Goal: Task Accomplishment & Management: Use online tool/utility

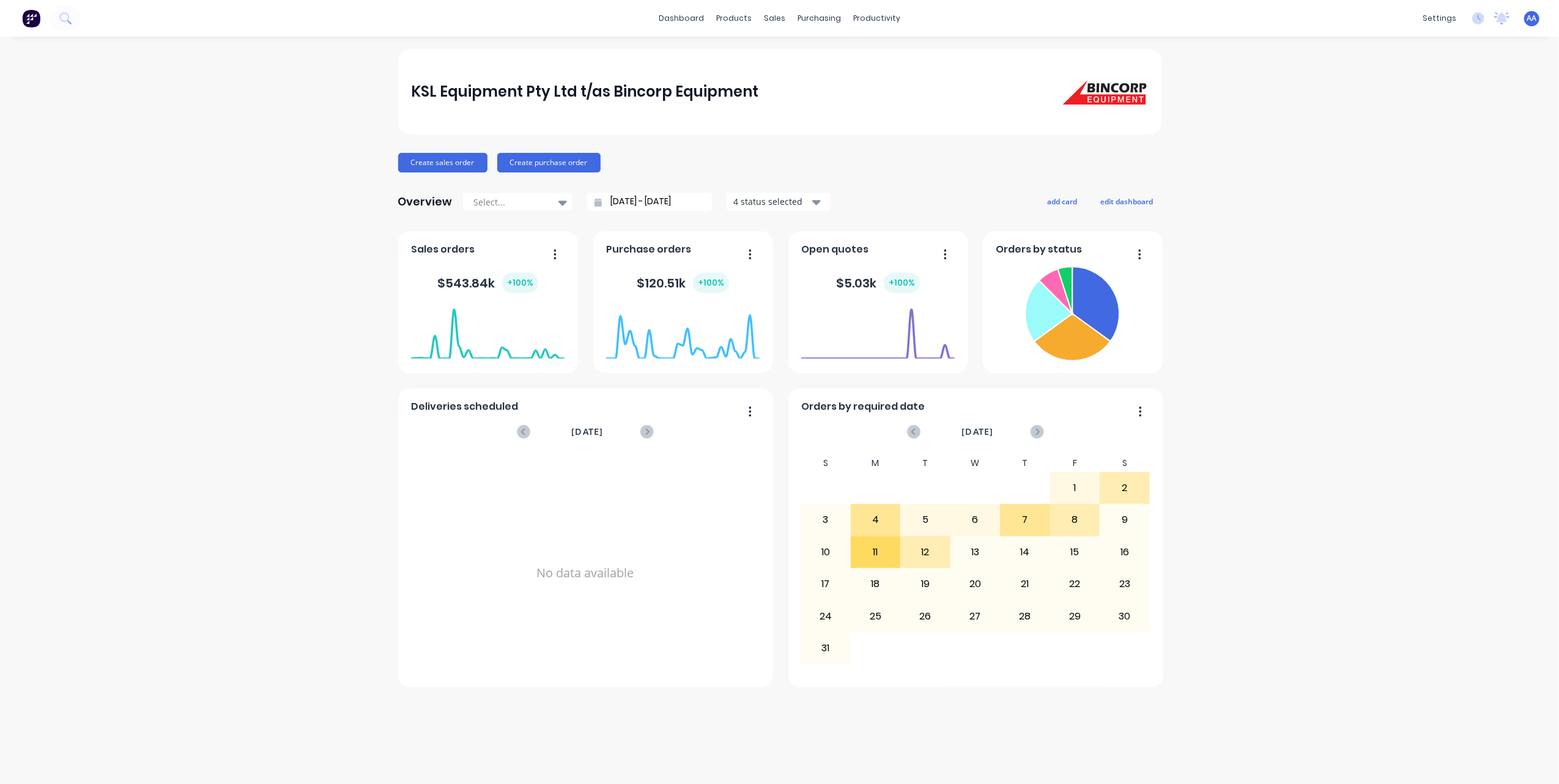
click at [1525, 21] on div "AA KSL Equipment Pty Ltd t/as Bin... [PERSON_NAME] Administrator Profile Sign o…" at bounding box center [1532, 19] width 16 height 16
click at [1532, 23] on span "AA" at bounding box center [1532, 18] width 10 height 11
click at [1406, 154] on div at bounding box center [1398, 153] width 18 height 11
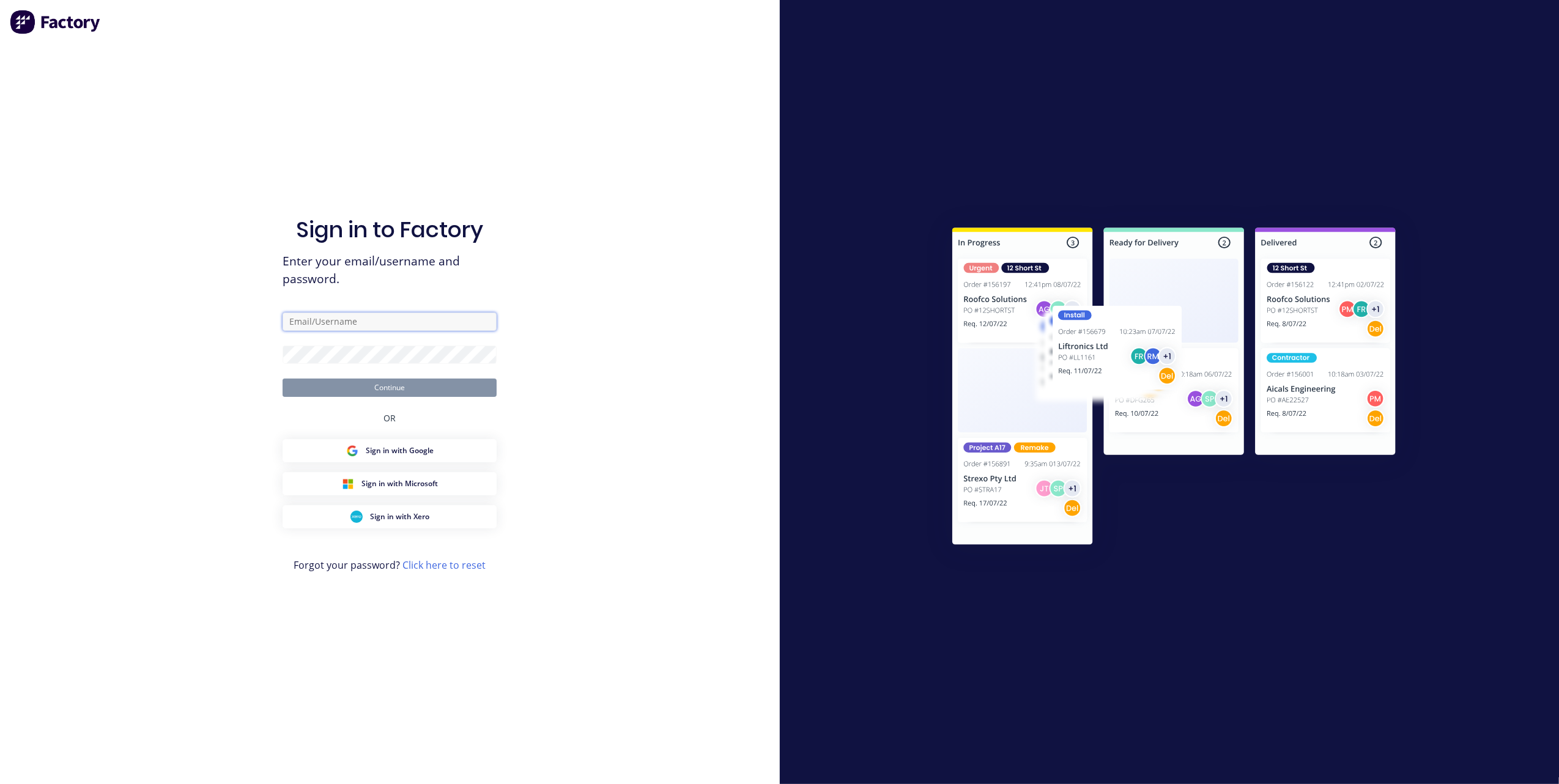
type input "[PERSON_NAME][EMAIL_ADDRESS][DOMAIN_NAME]"
click at [371, 382] on button "Continue" at bounding box center [389, 387] width 214 height 18
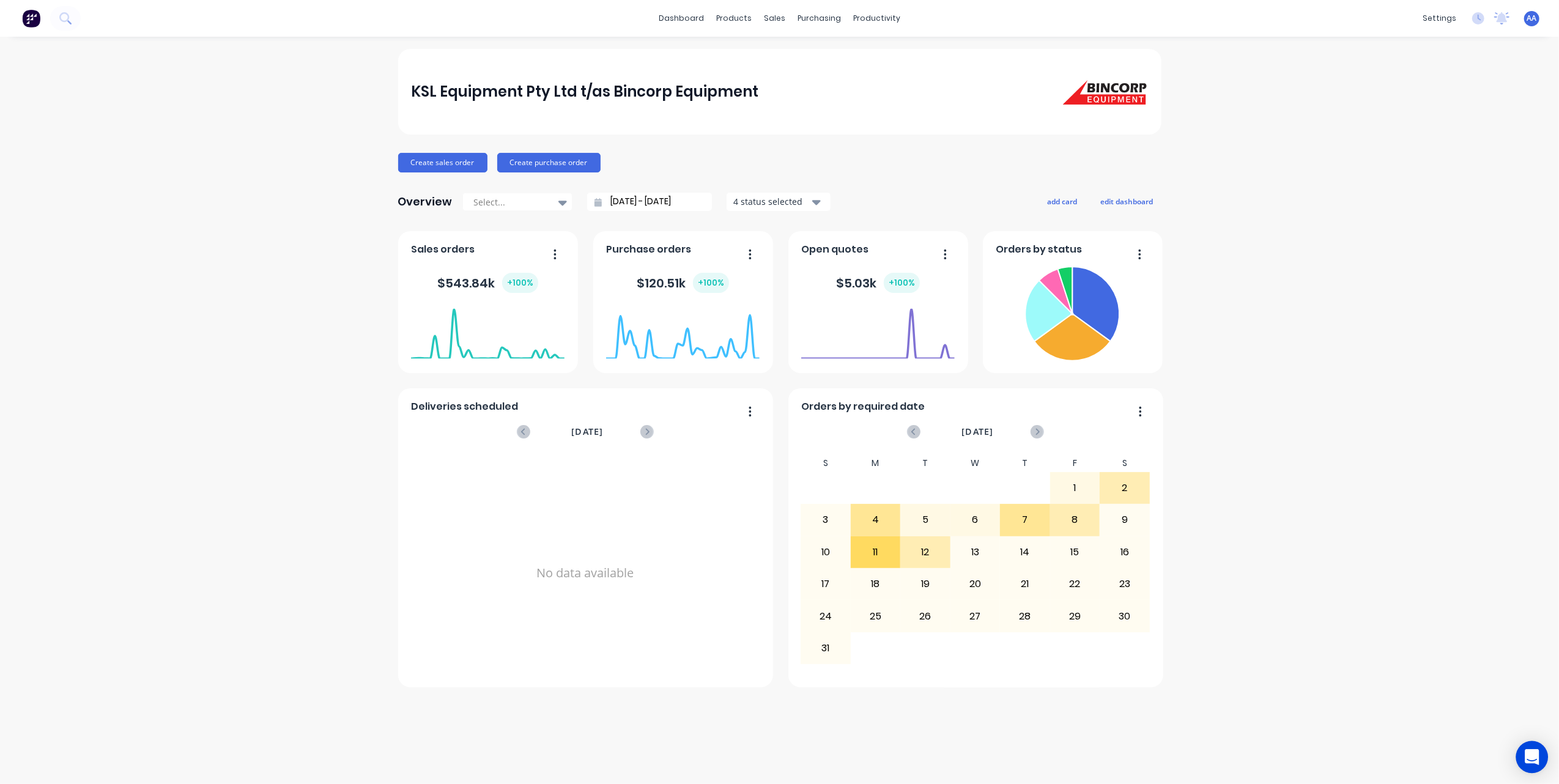
click at [1539, 760] on icon "Open Intercom Messenger" at bounding box center [1532, 757] width 16 height 16
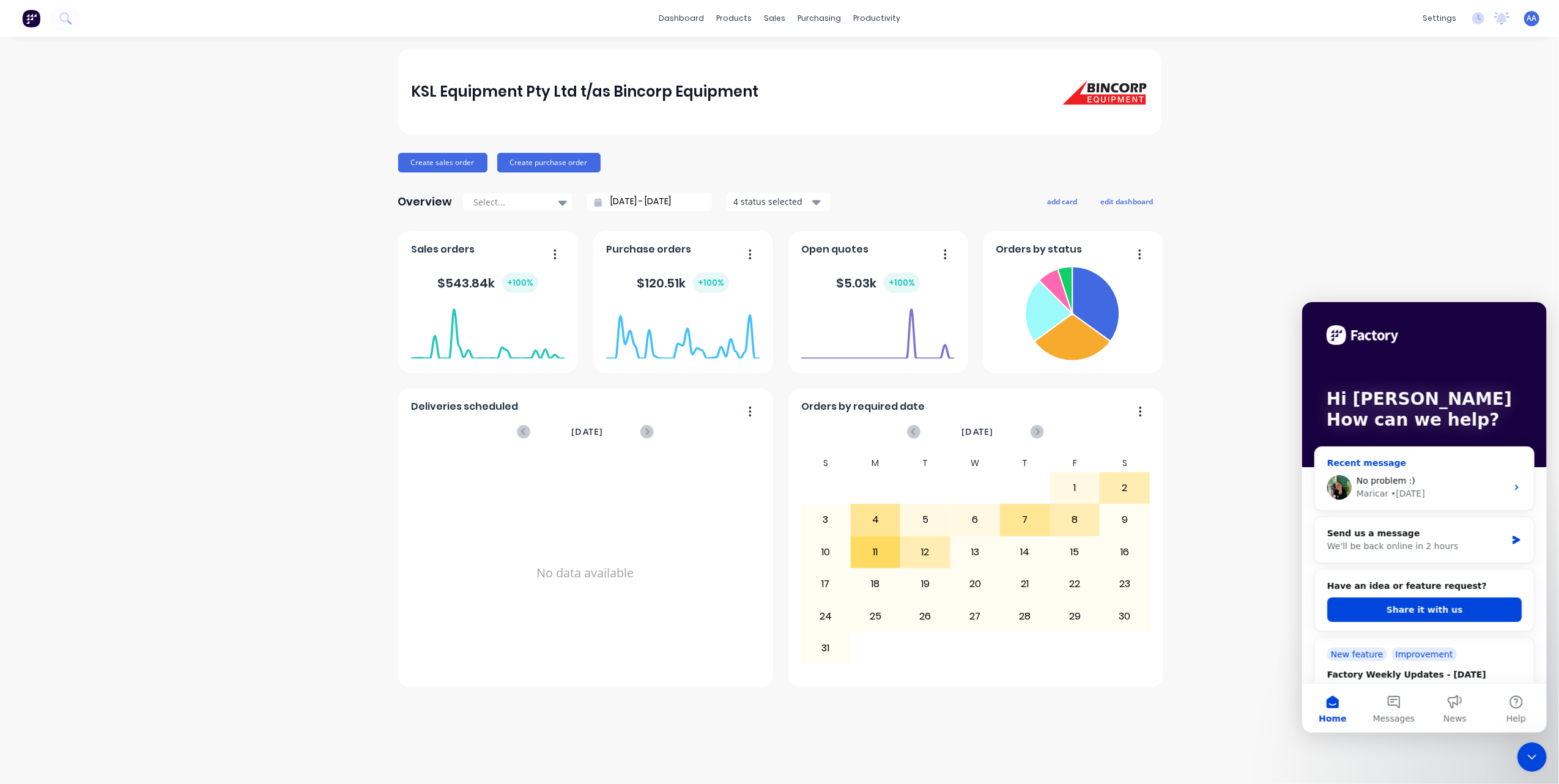
click at [1399, 480] on span "No problem :)" at bounding box center [1385, 480] width 58 height 10
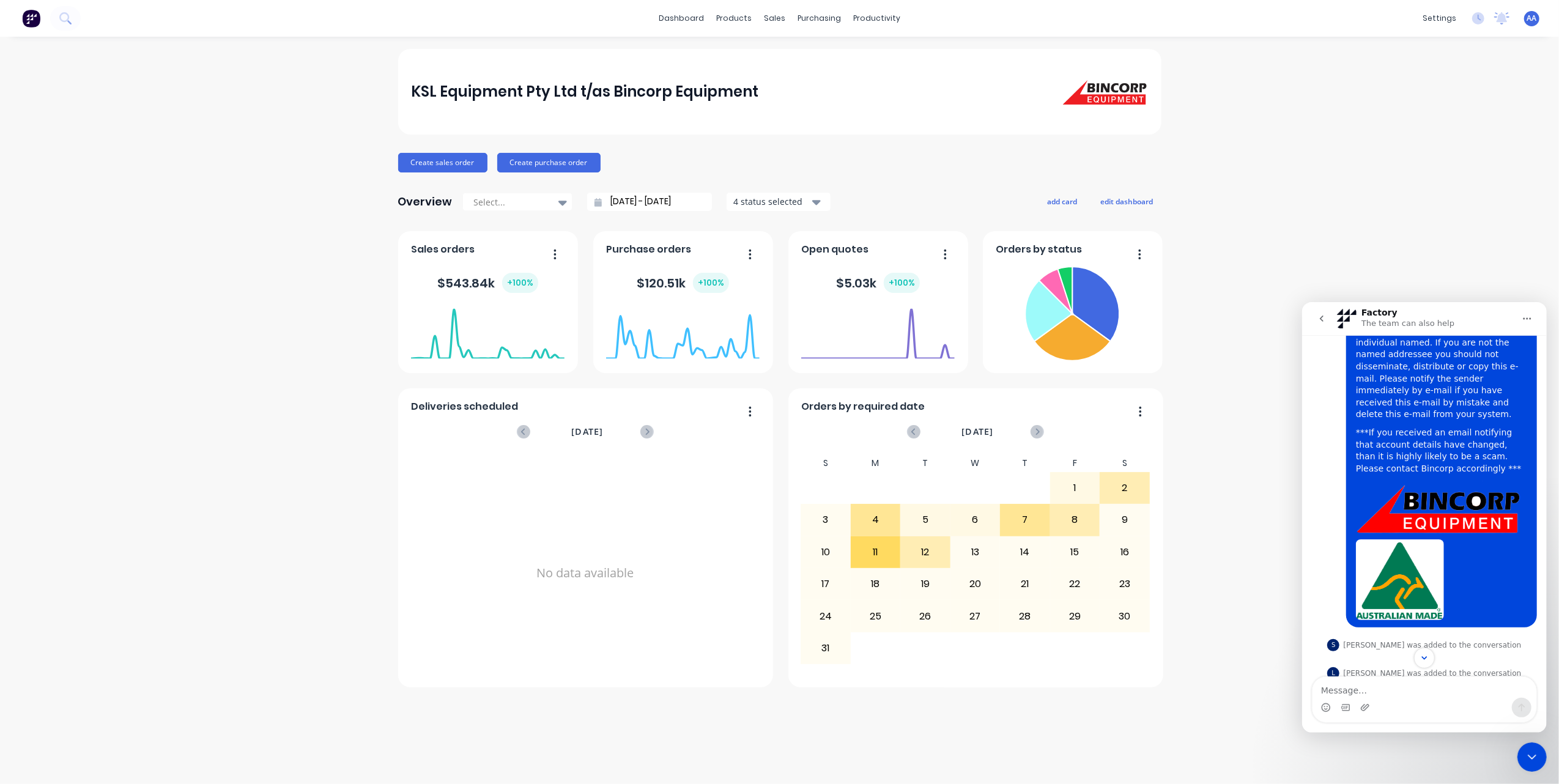
scroll to position [2106, 0]
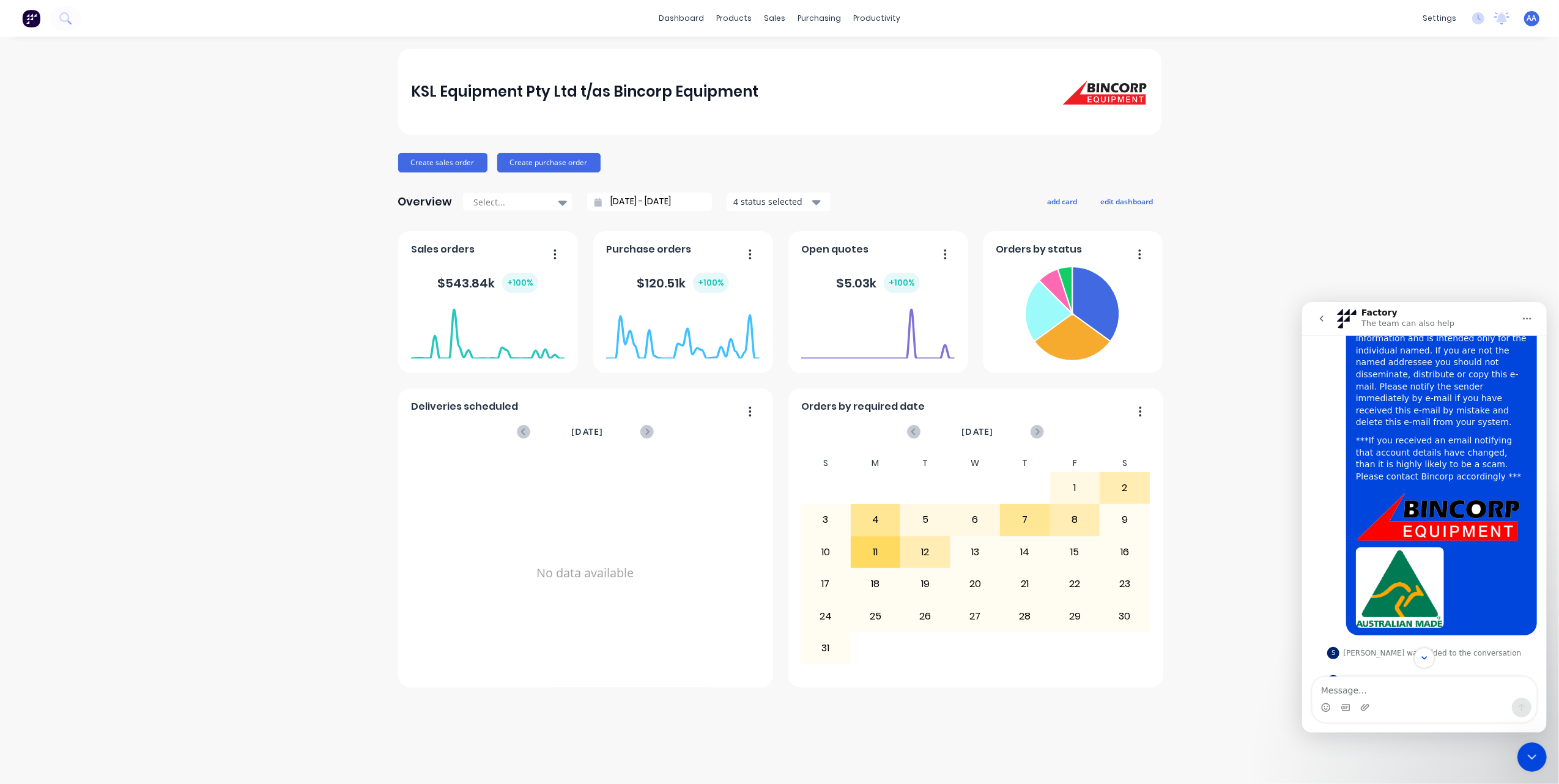
click at [1523, 308] on button "Home" at bounding box center [1527, 317] width 24 height 24
click at [1427, 259] on div "KSL Equipment Pty Ltd t/as Bincorp Equipment Create sales order Create purchase…" at bounding box center [779, 410] width 1559 height 723
click at [1490, 372] on div "Download transcript" at bounding box center [1494, 373] width 87 height 13
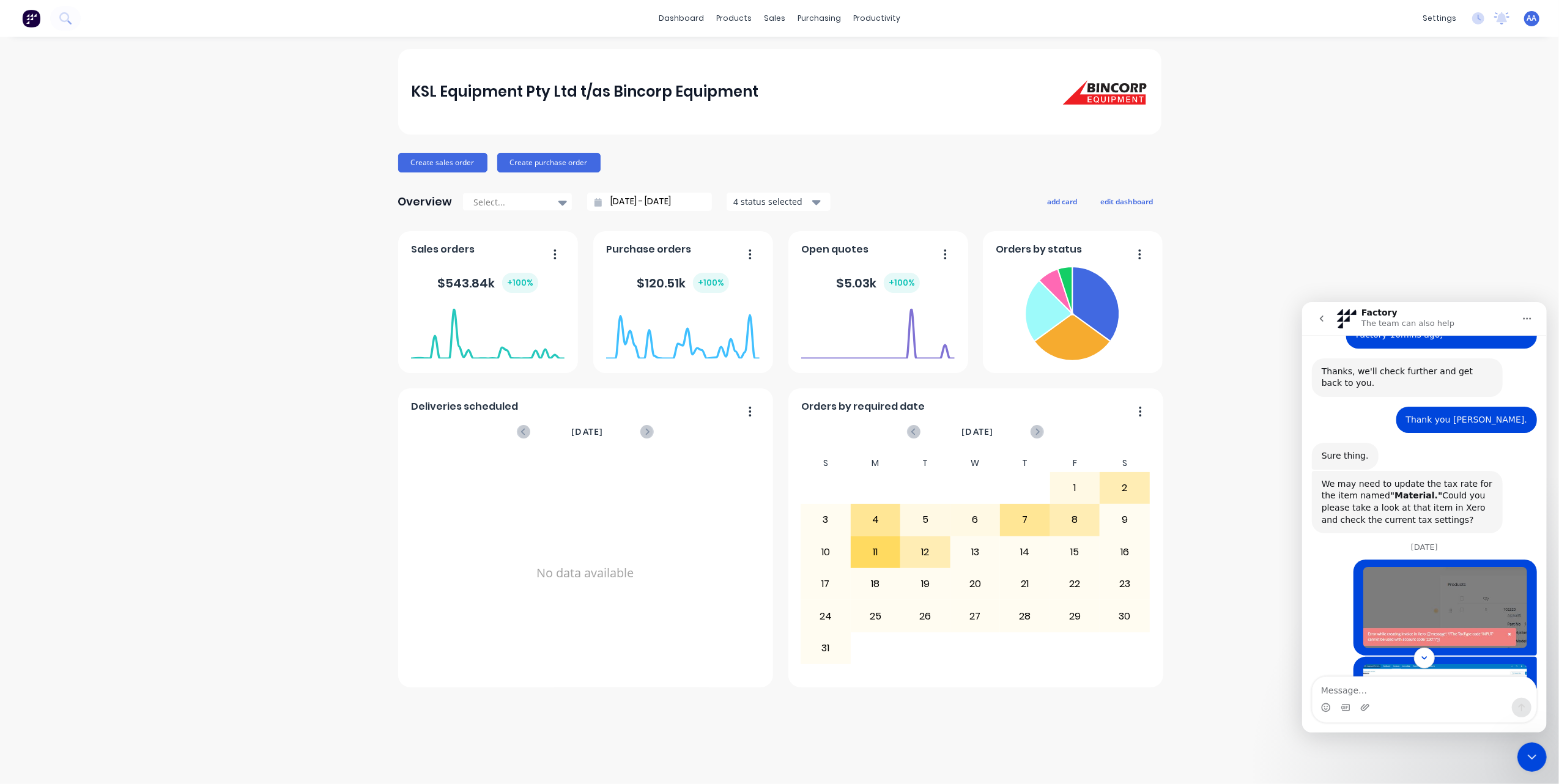
scroll to position [1209, 0]
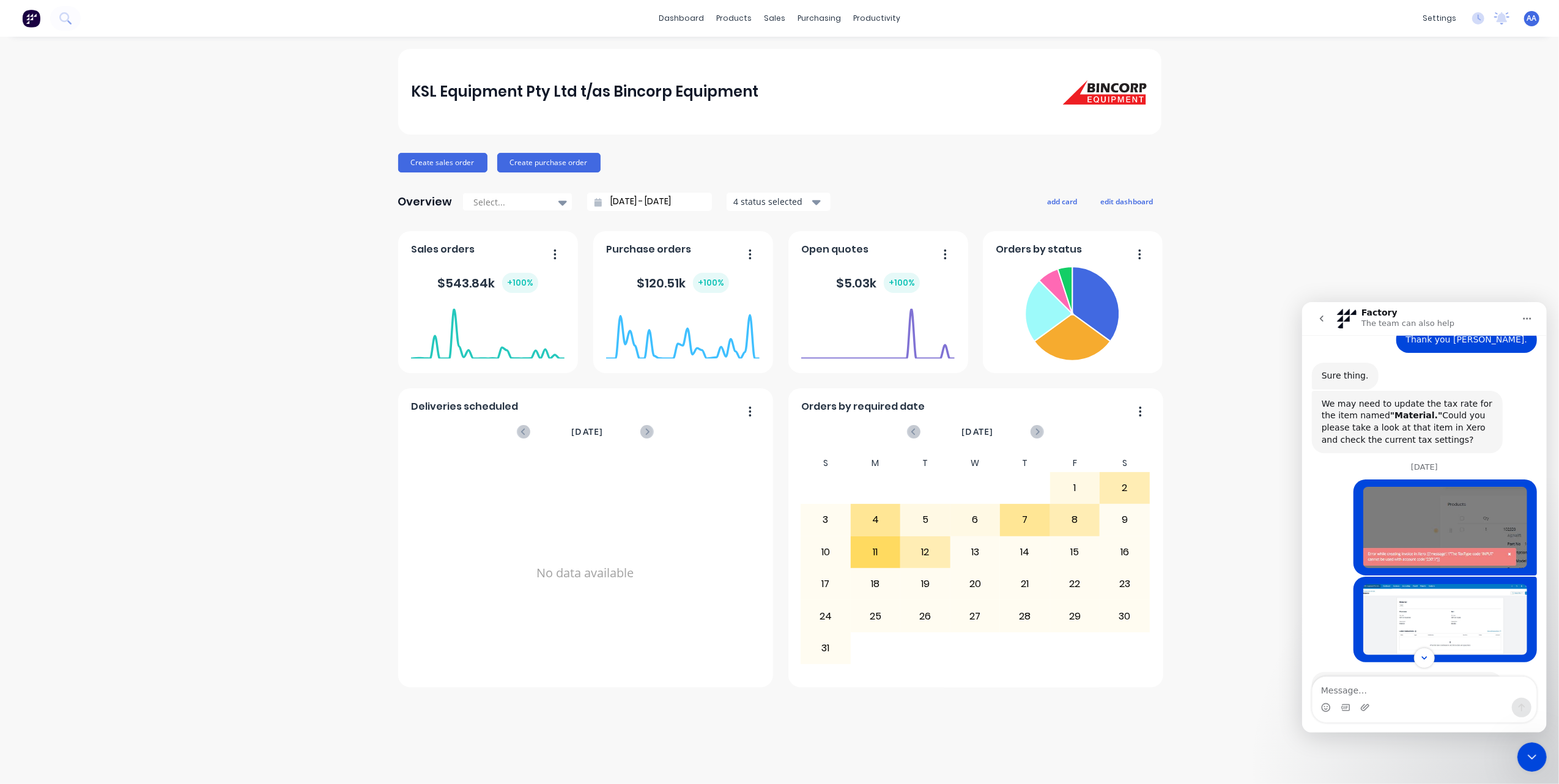
click at [1425, 583] on img "Arvin says…" at bounding box center [1445, 618] width 164 height 71
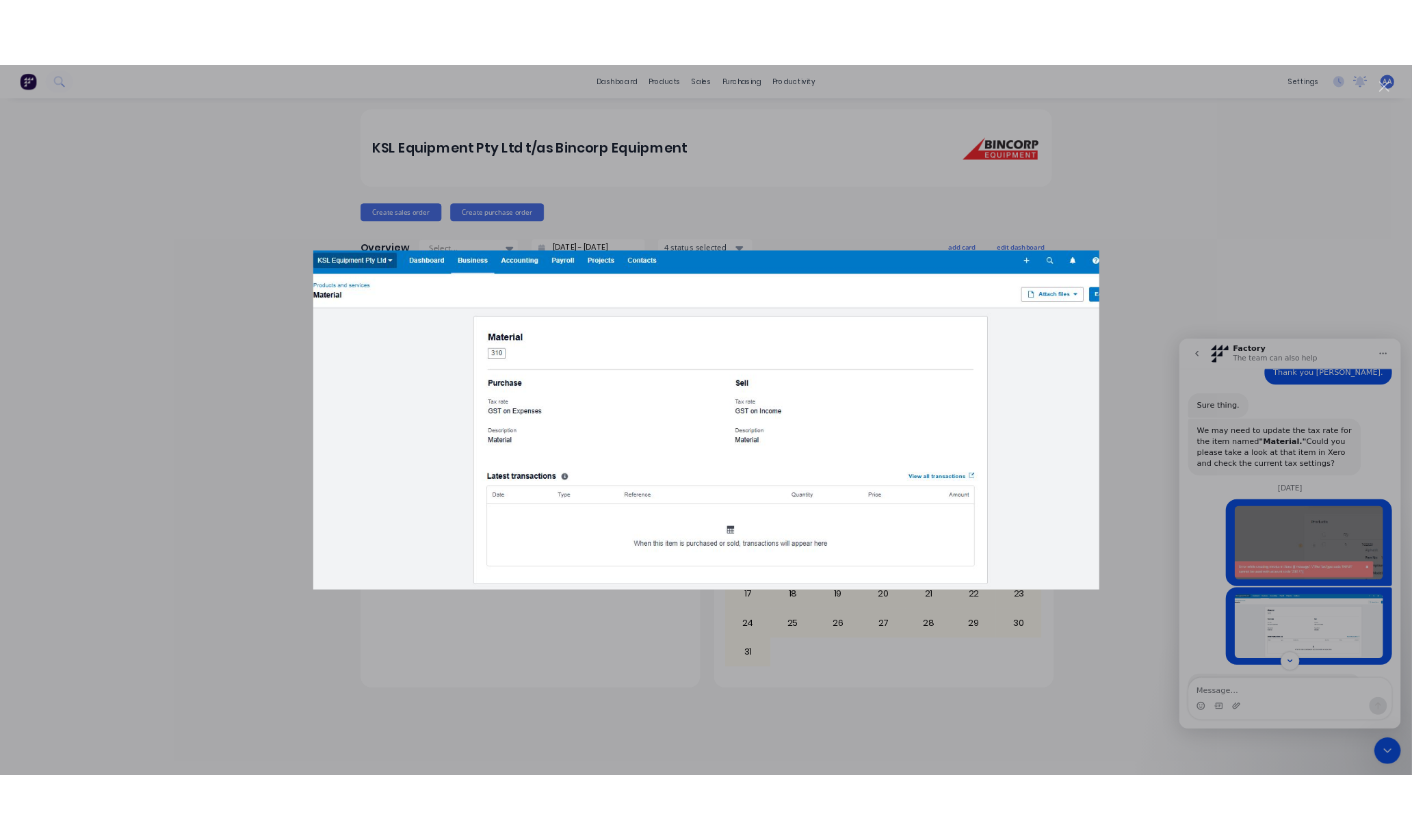
scroll to position [0, 0]
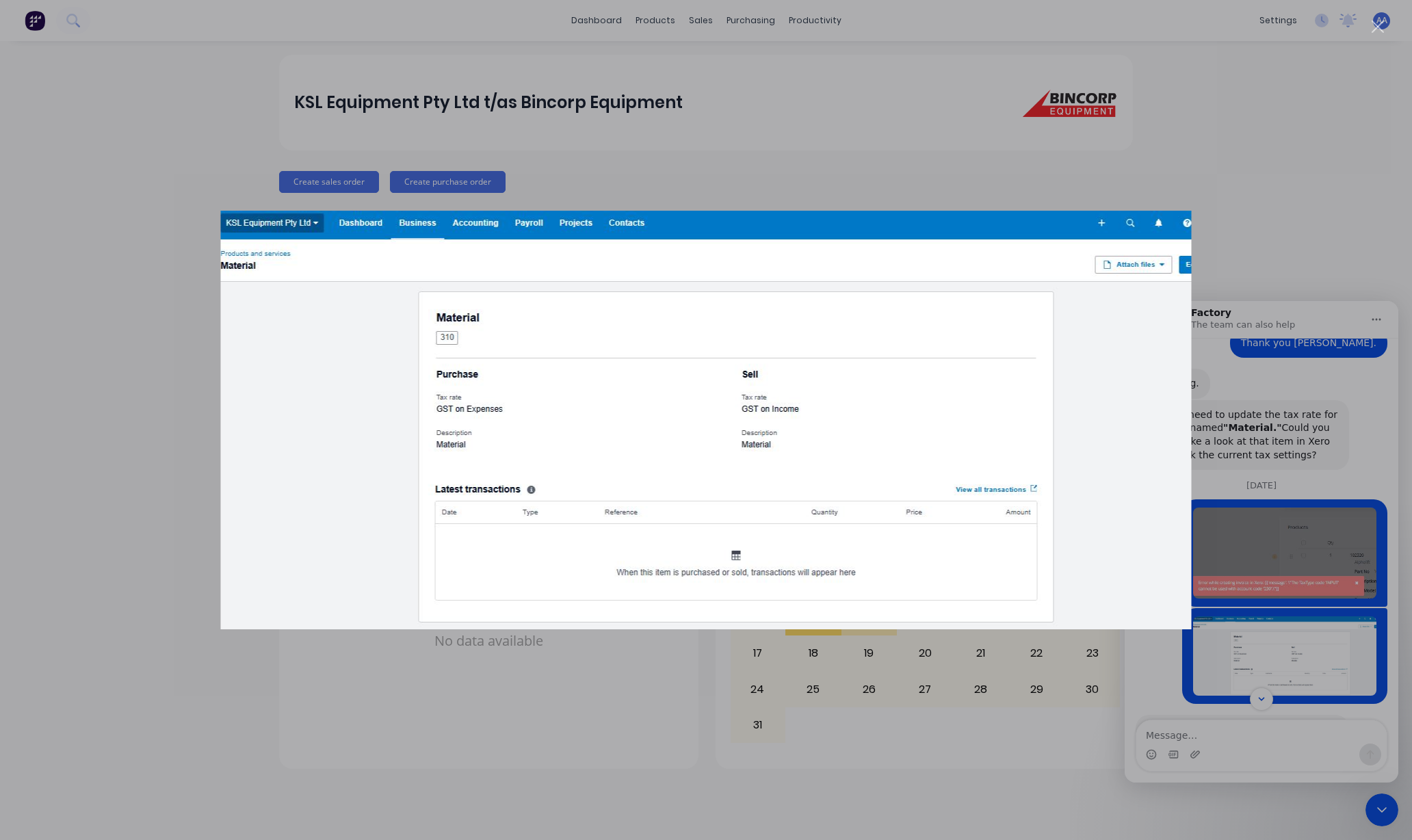
click at [1298, 100] on div "Intercom messenger" at bounding box center [706, 420] width 1412 height 840
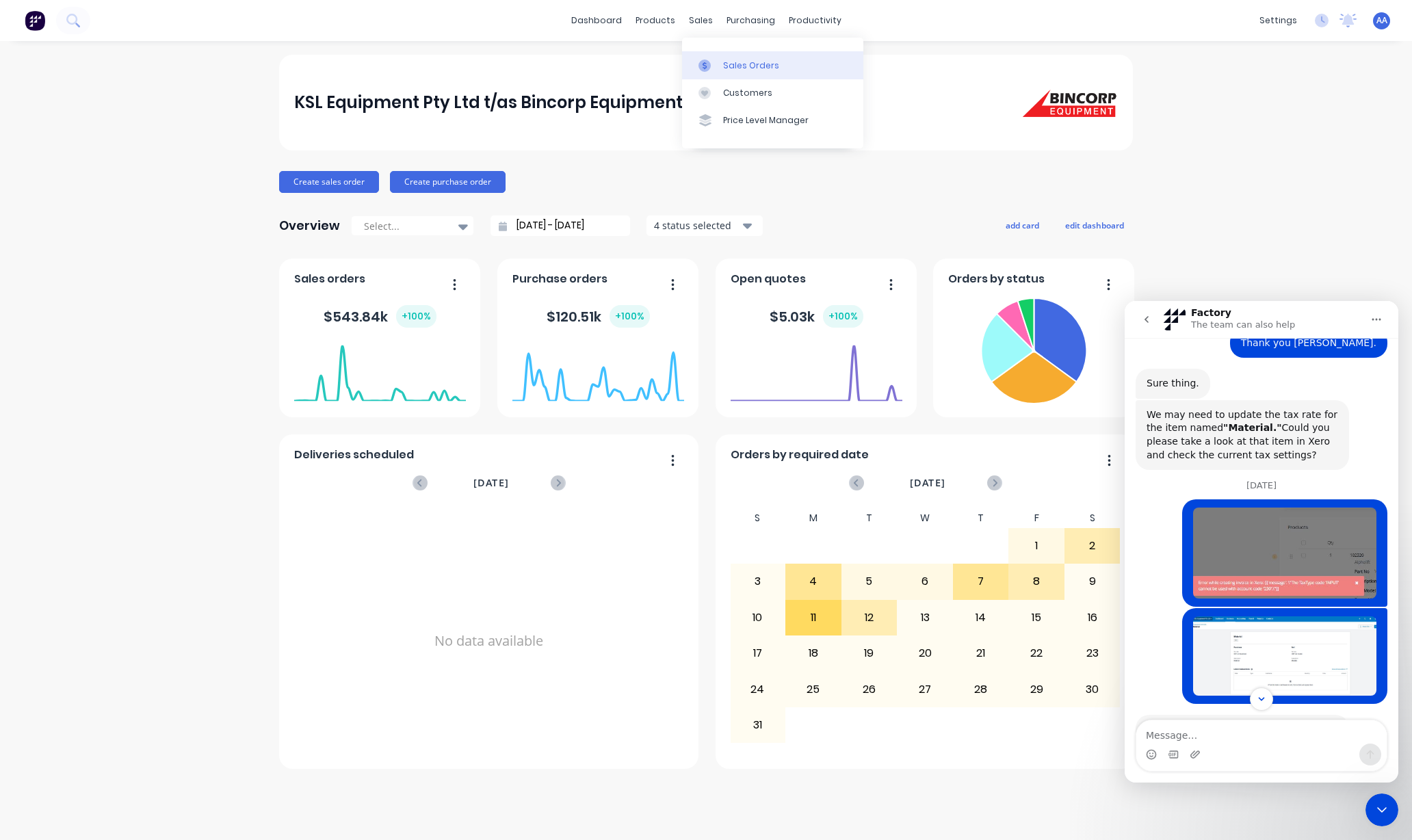
click at [737, 70] on div "Sales Orders" at bounding box center [750, 65] width 56 height 13
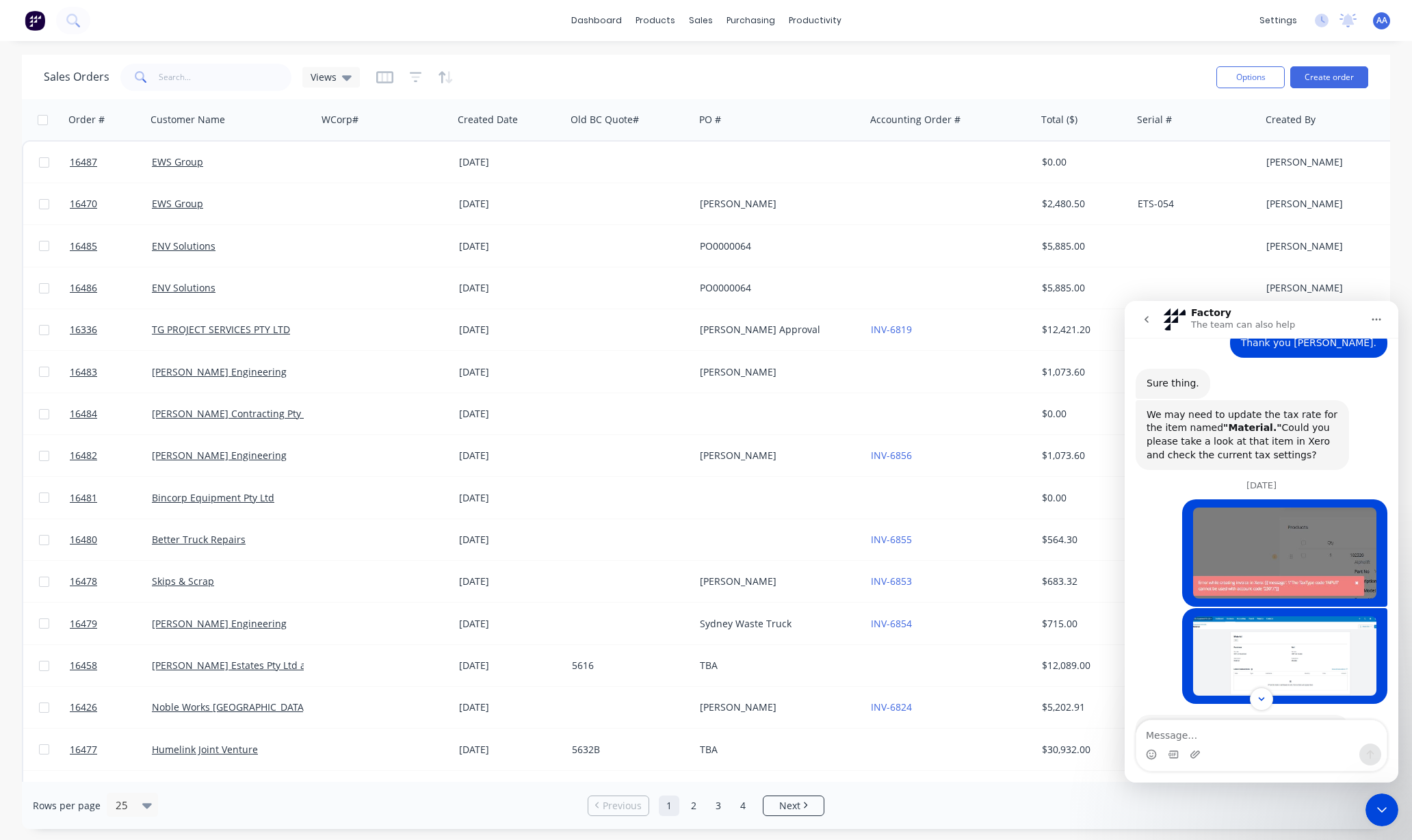
drag, startPoint x: 2285, startPoint y: 1390, endPoint x: 1379, endPoint y: 803, distance: 1079.5
click at [1379, 803] on icon "Close Intercom Messenger" at bounding box center [1382, 810] width 17 height 17
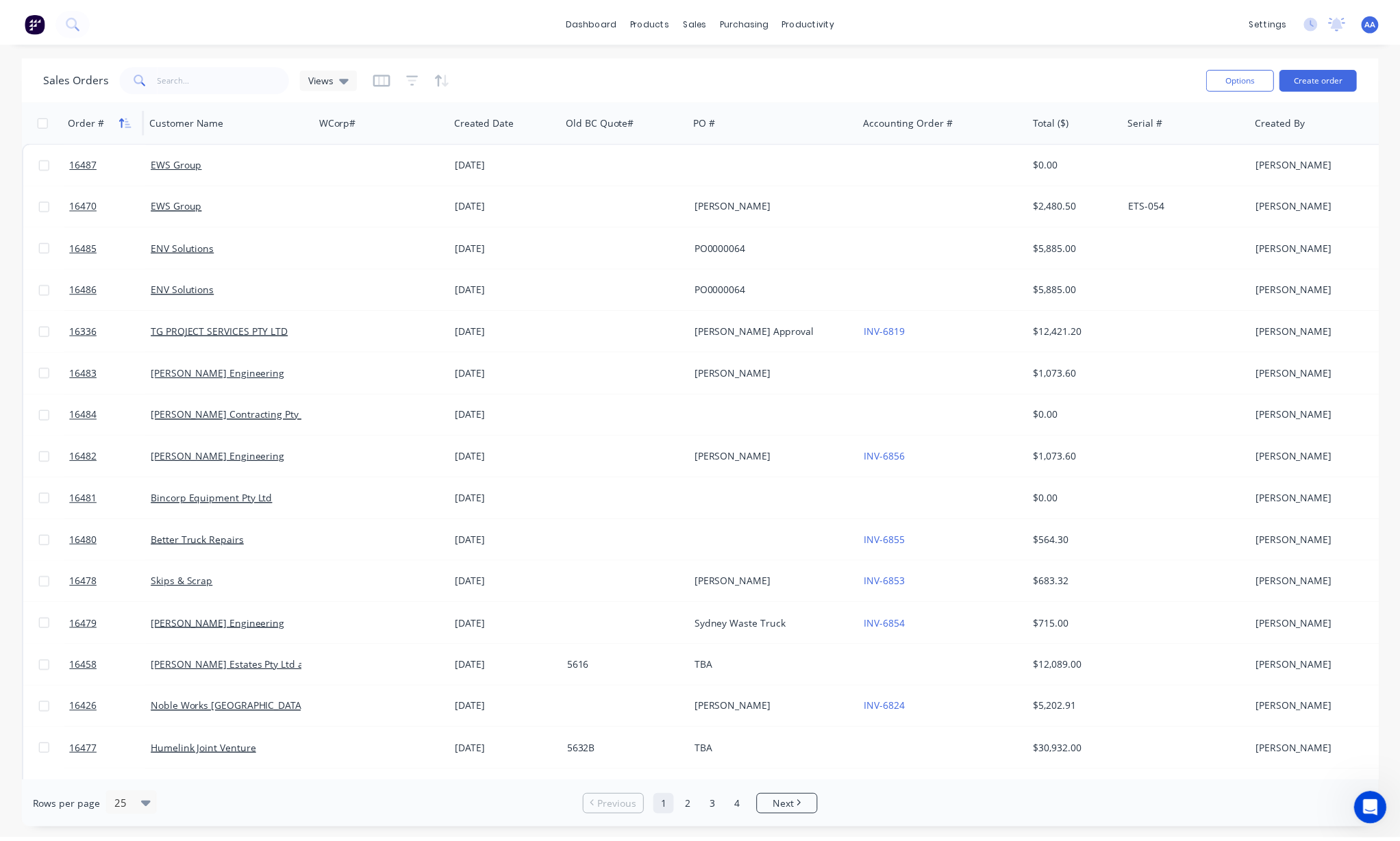
scroll to position [3637, 0]
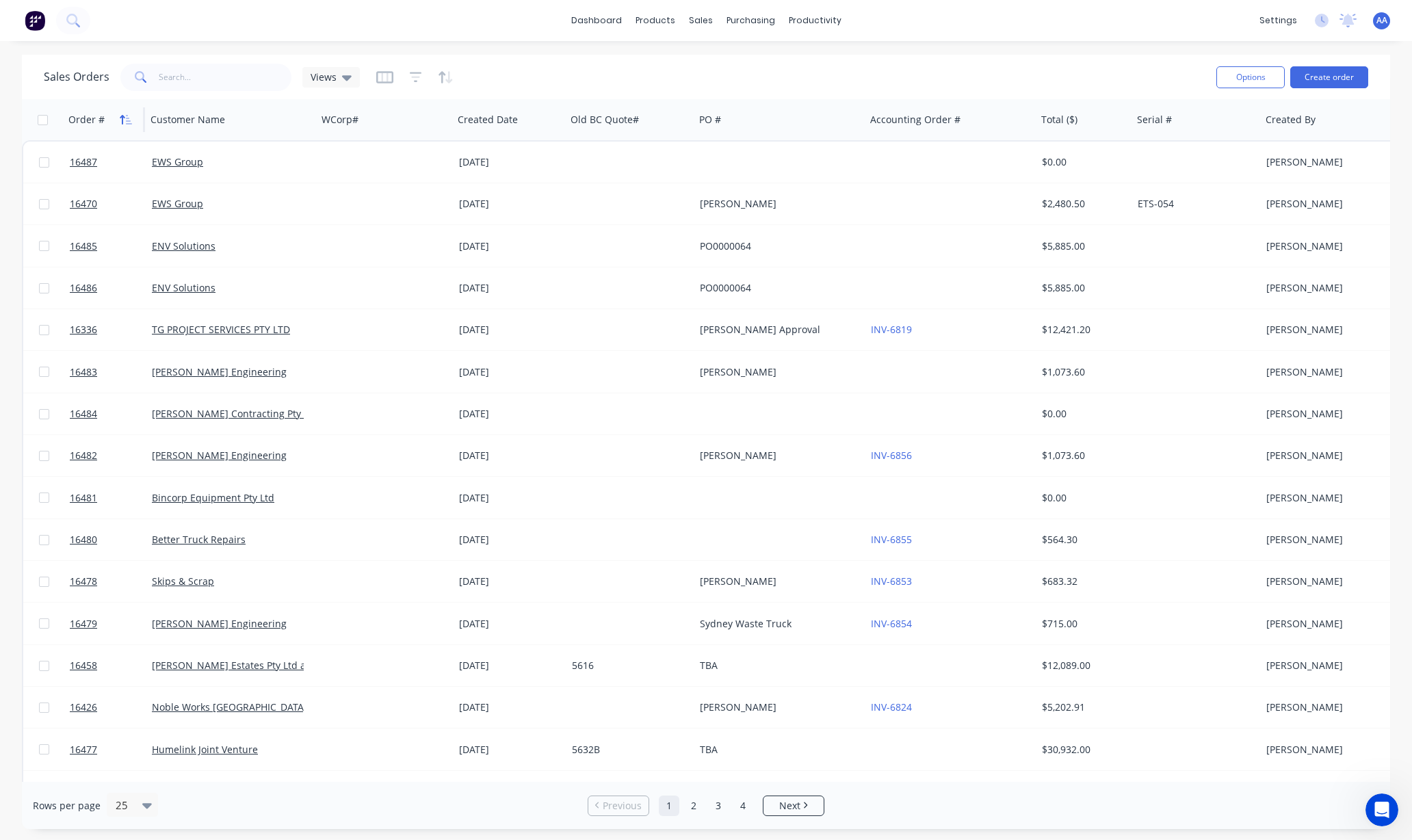
click at [123, 119] on icon "button" at bounding box center [126, 119] width 13 height 11
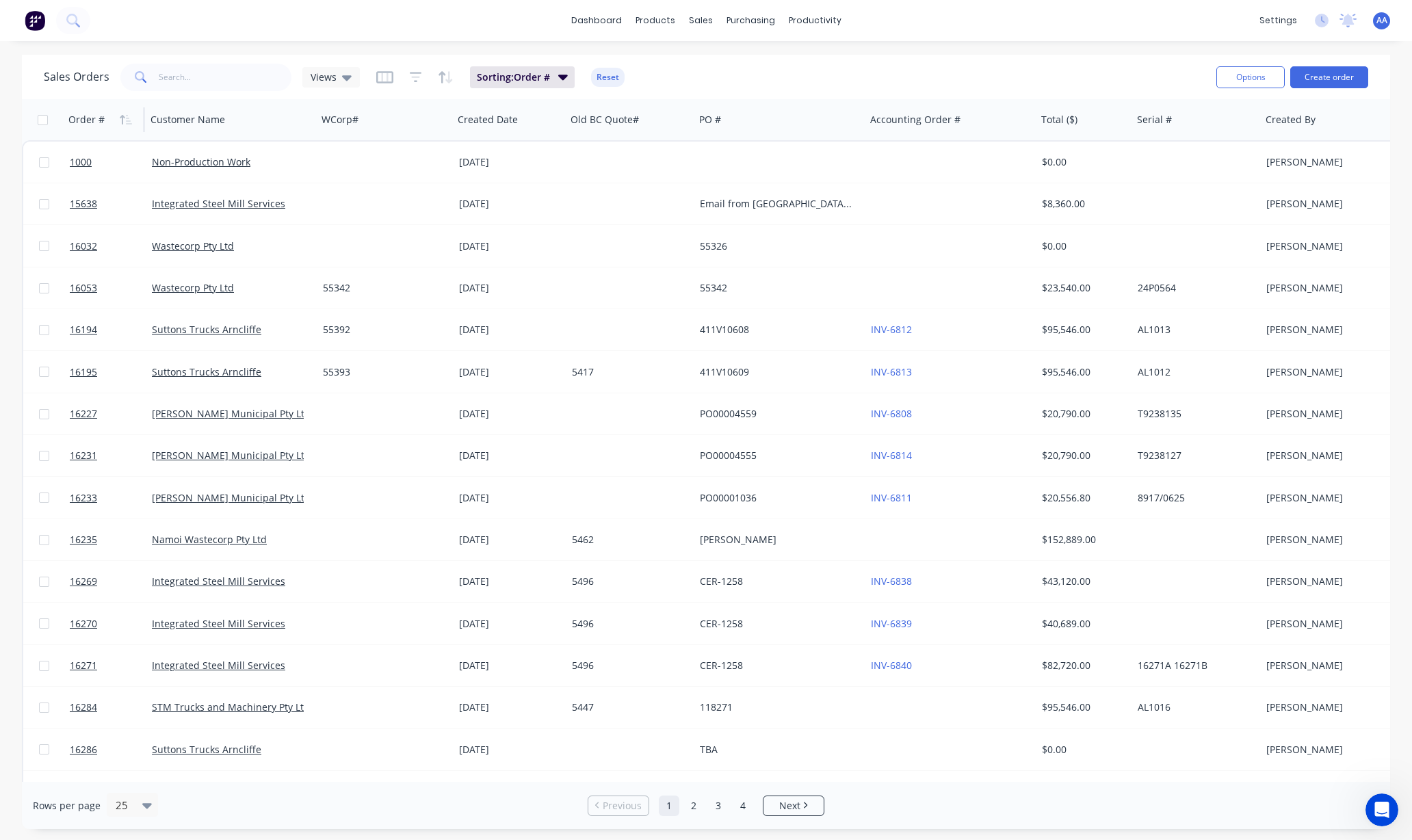
click at [123, 119] on icon "button" at bounding box center [126, 119] width 13 height 11
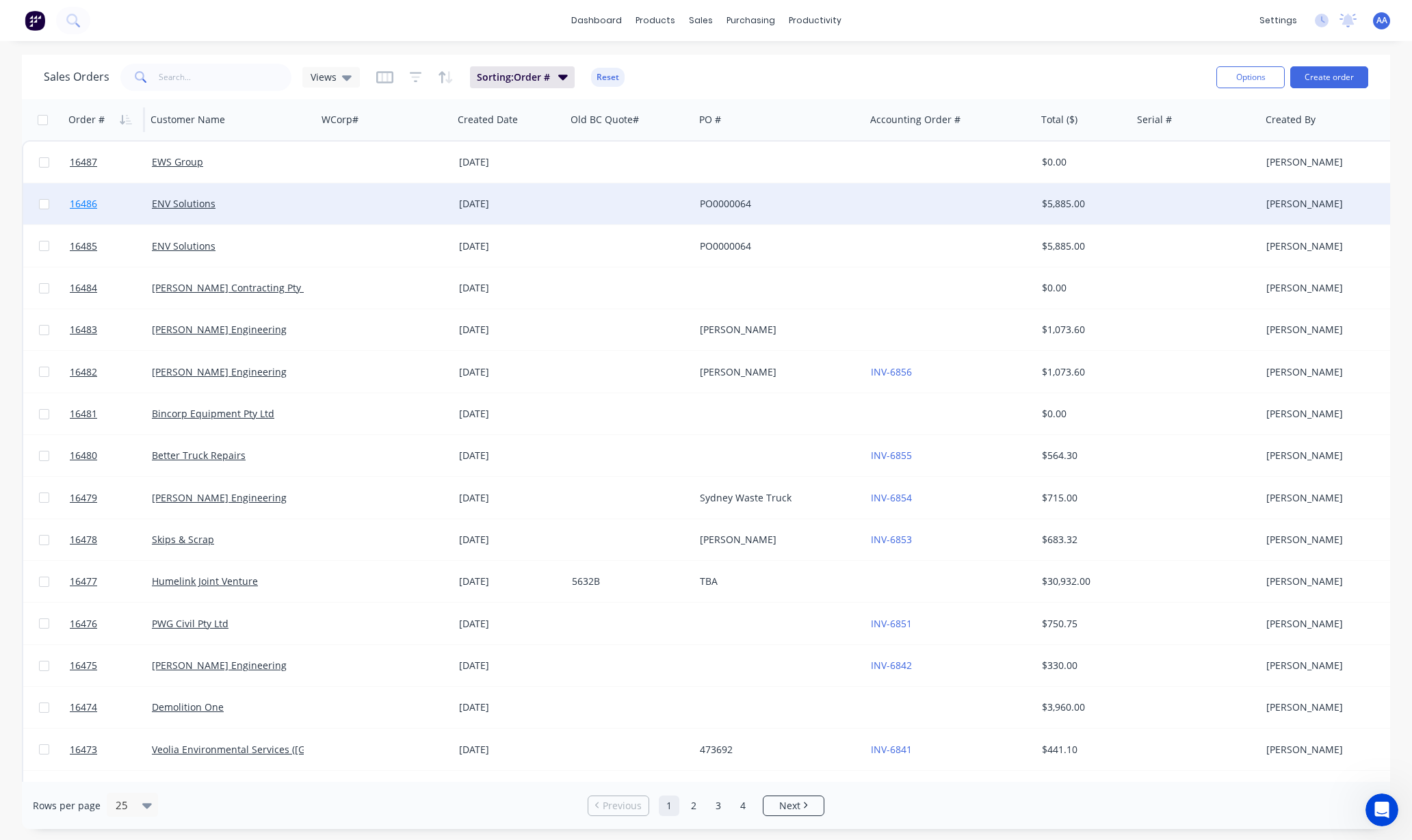
click at [84, 200] on span "16486" at bounding box center [84, 204] width 27 height 14
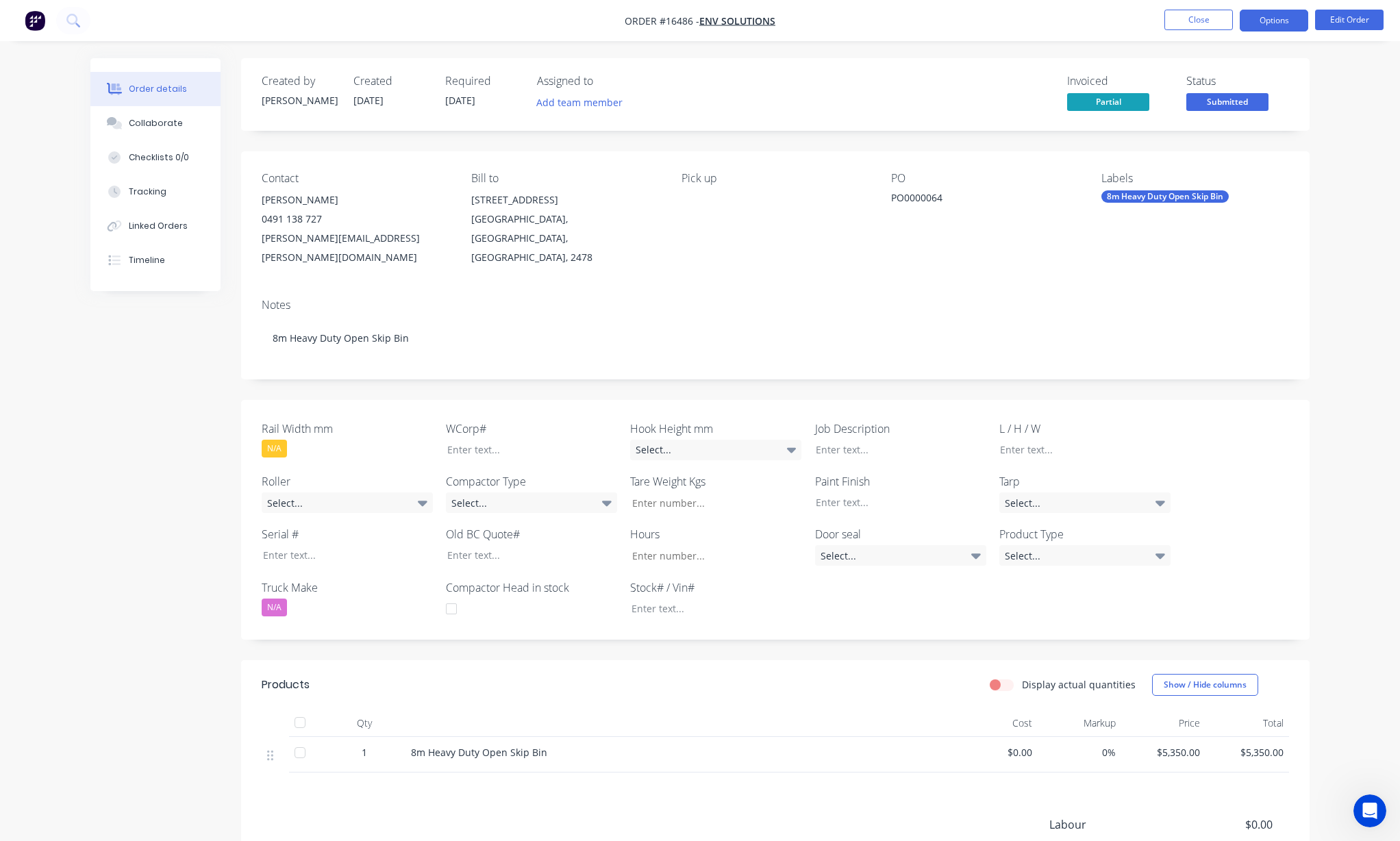
click at [1271, 21] on button "Options" at bounding box center [1274, 21] width 68 height 21
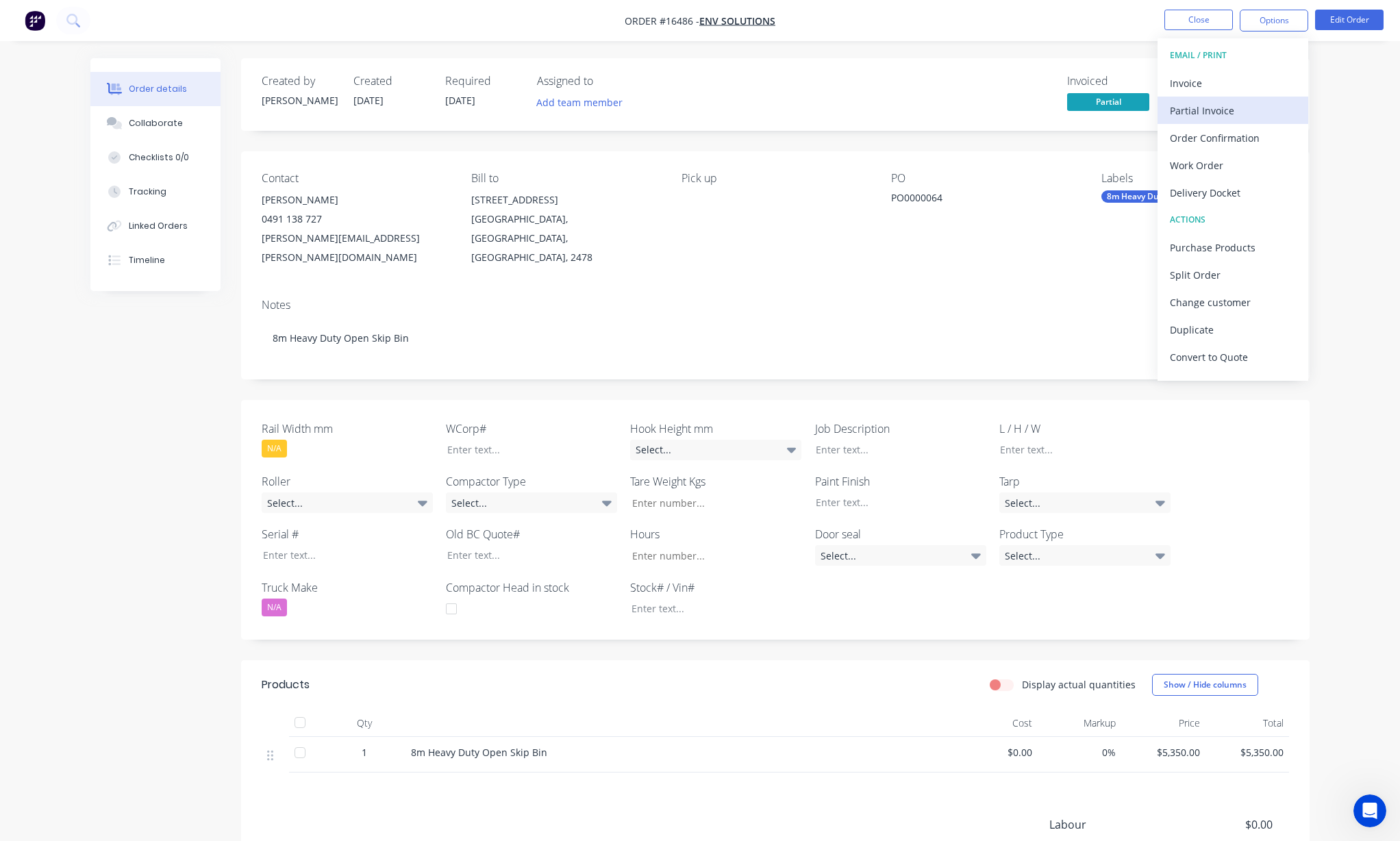
click at [1211, 105] on div "Partial Invoice" at bounding box center [1232, 110] width 126 height 20
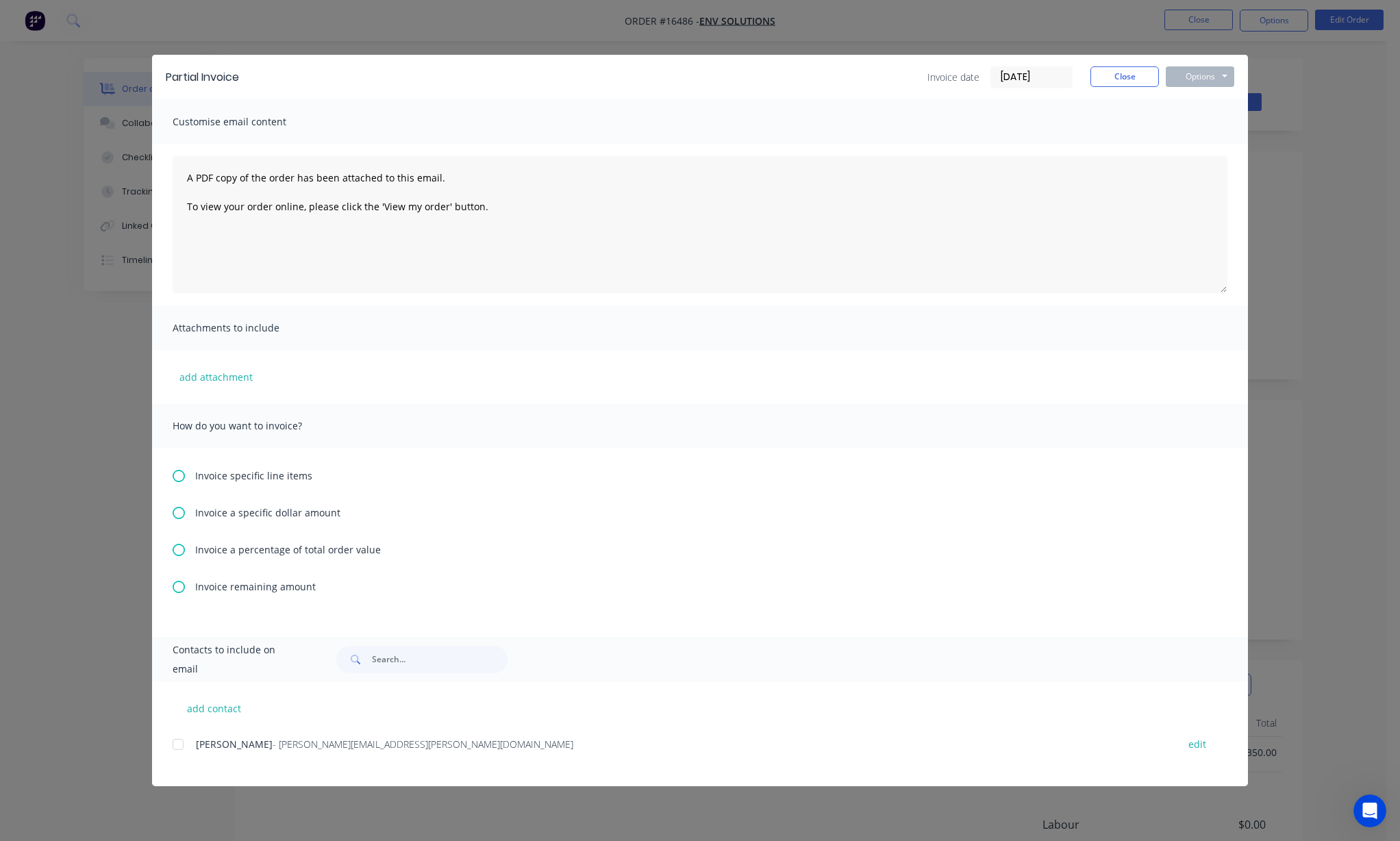
click at [179, 588] on icon at bounding box center [179, 587] width 13 height 13
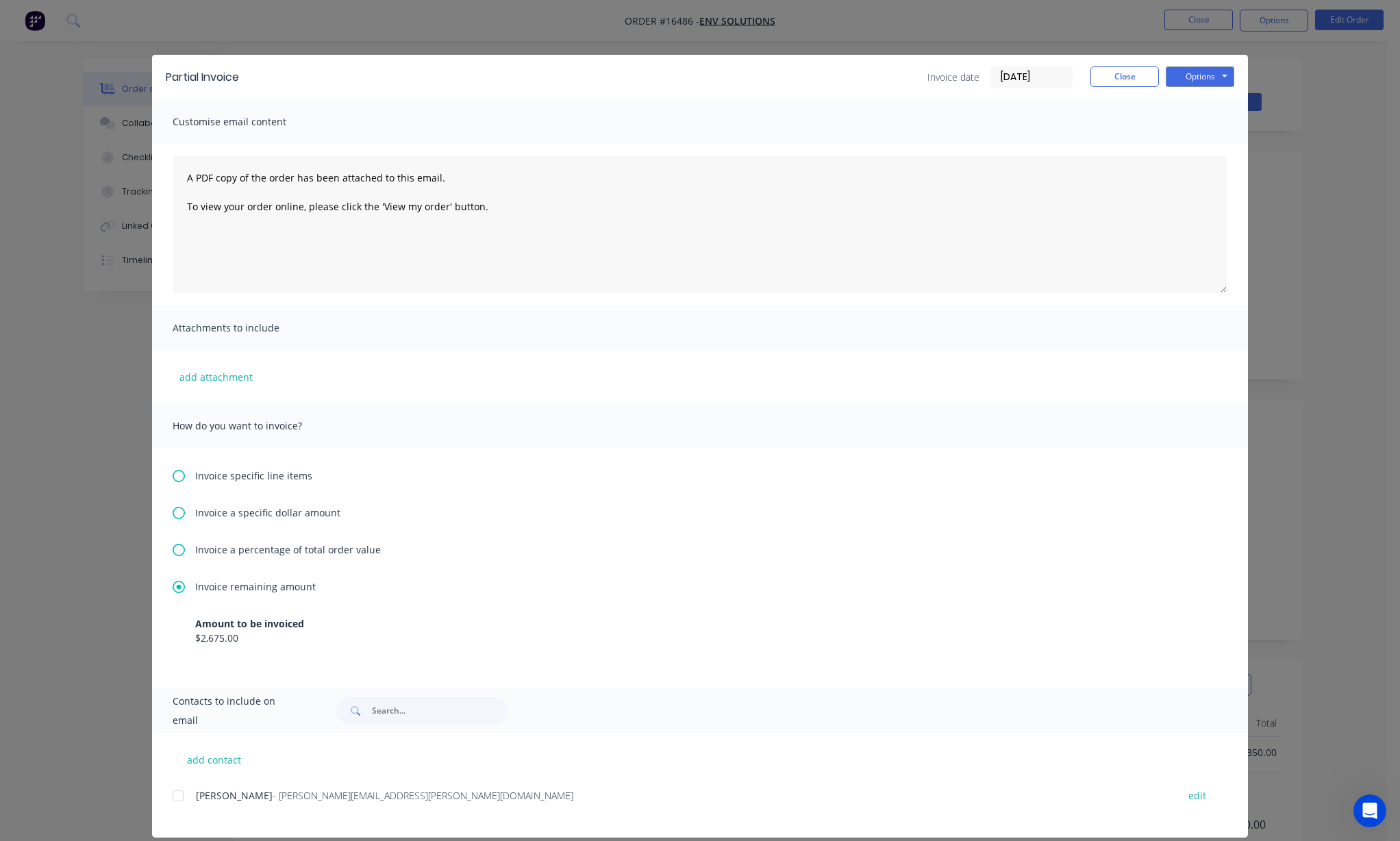
scroll to position [15, 0]
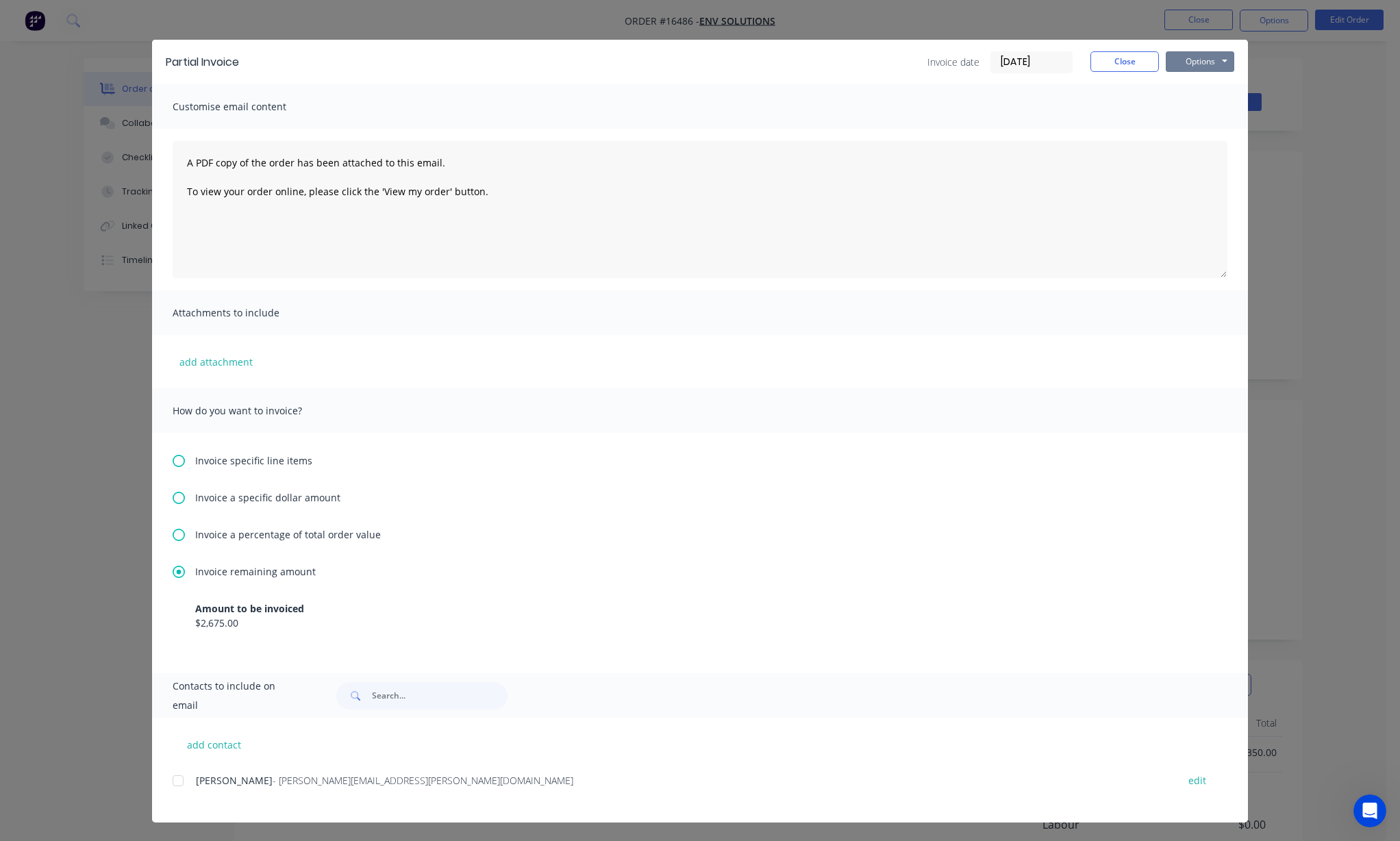
drag, startPoint x: 1212, startPoint y: 61, endPoint x: 1209, endPoint y: 72, distance: 11.4
click at [1212, 59] on button "Options" at bounding box center [1200, 62] width 68 height 21
click at [1188, 112] on button "Print" at bounding box center [1209, 108] width 88 height 22
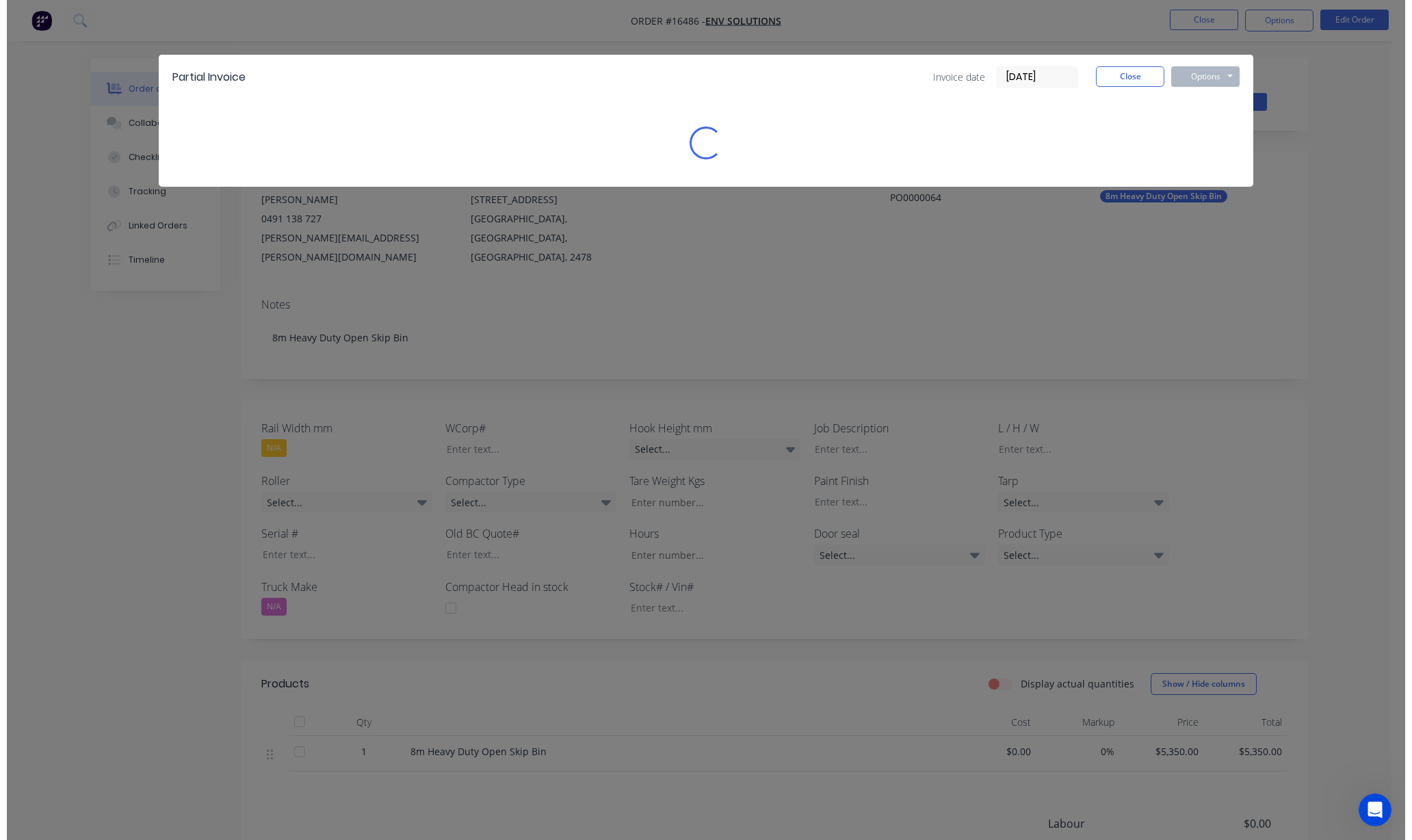
scroll to position [0, 0]
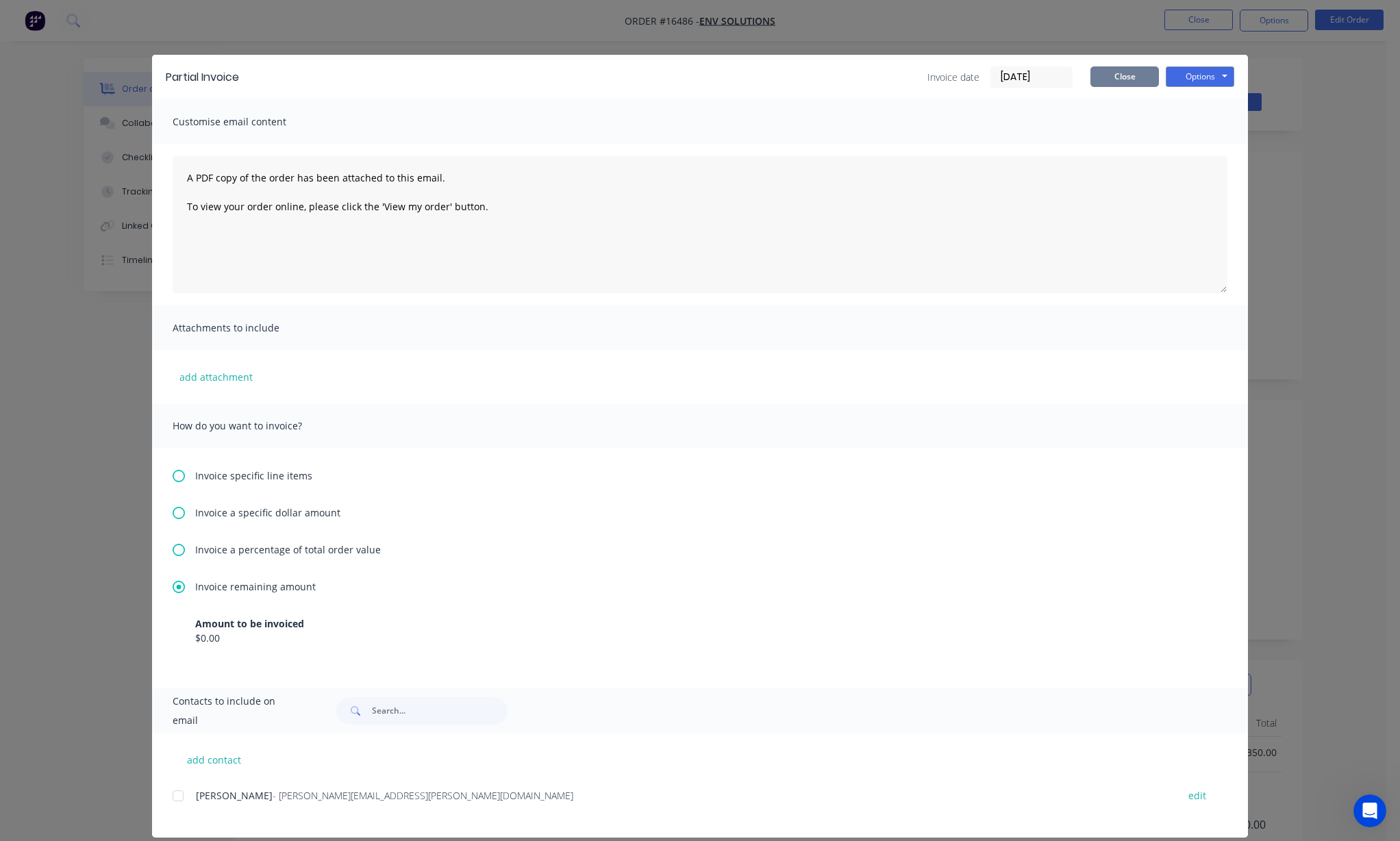
click at [1102, 80] on button "Close" at bounding box center [1124, 76] width 68 height 21
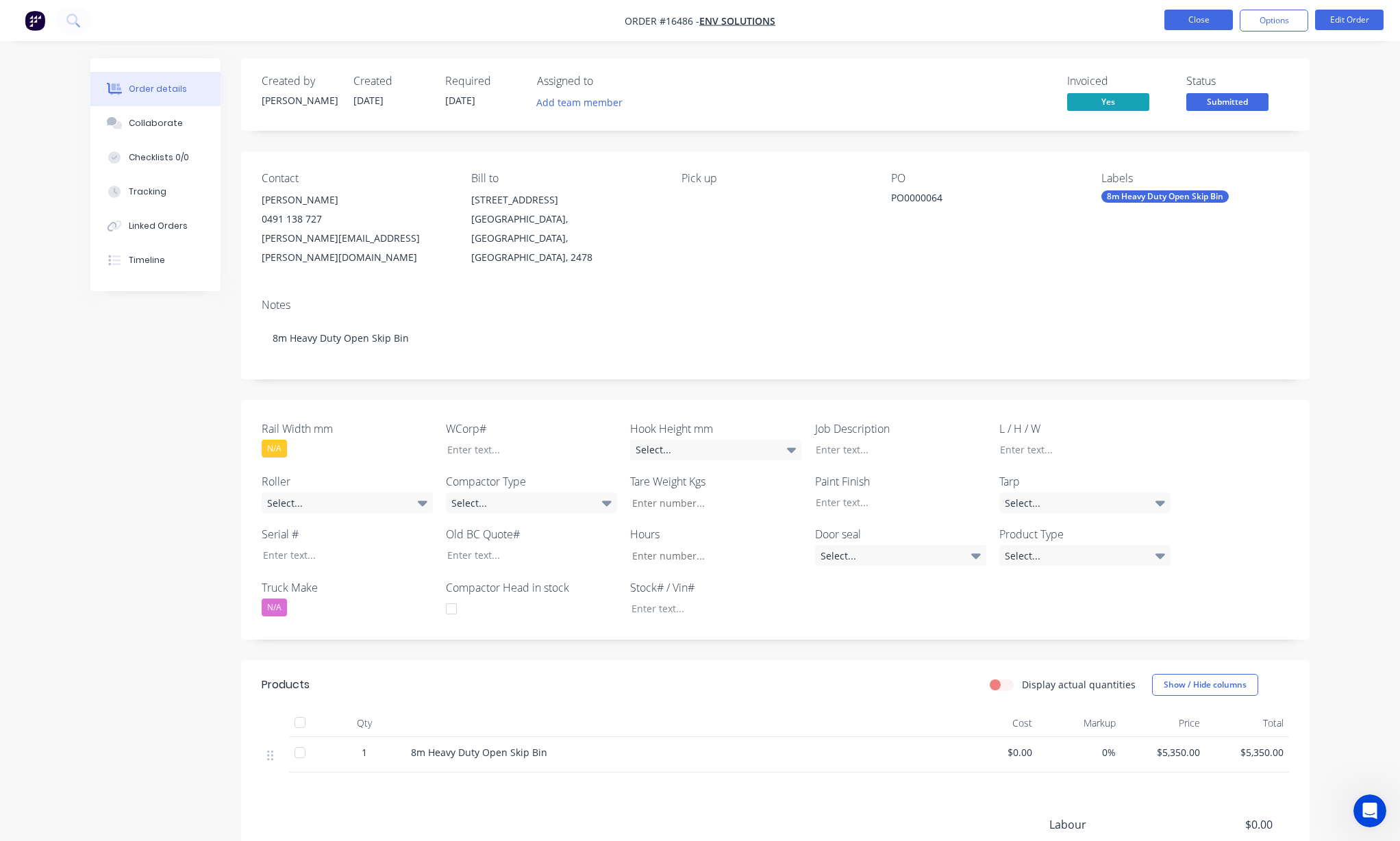
click at [1196, 26] on button "Close" at bounding box center [1199, 20] width 68 height 21
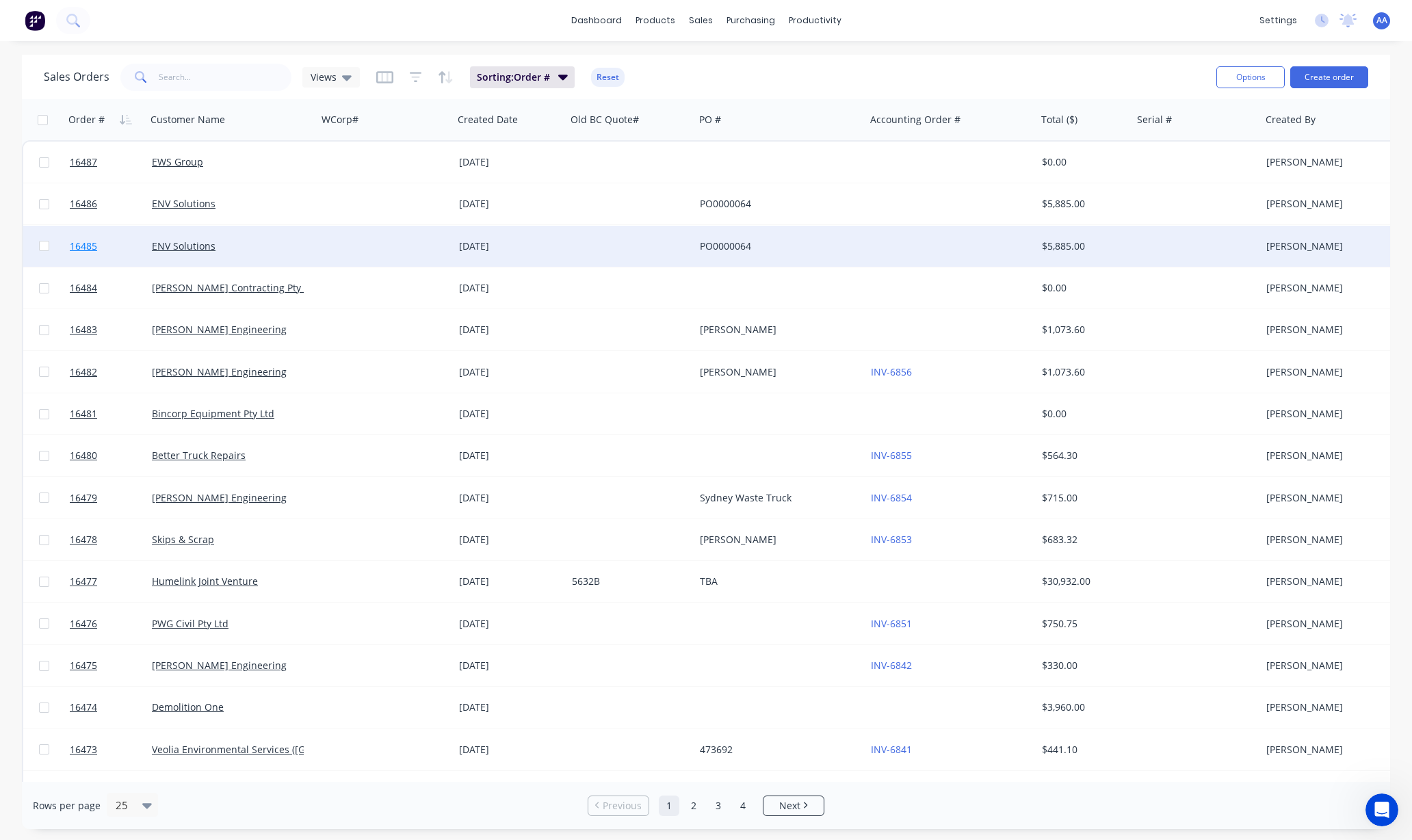
click at [80, 241] on span "16485" at bounding box center [84, 246] width 27 height 14
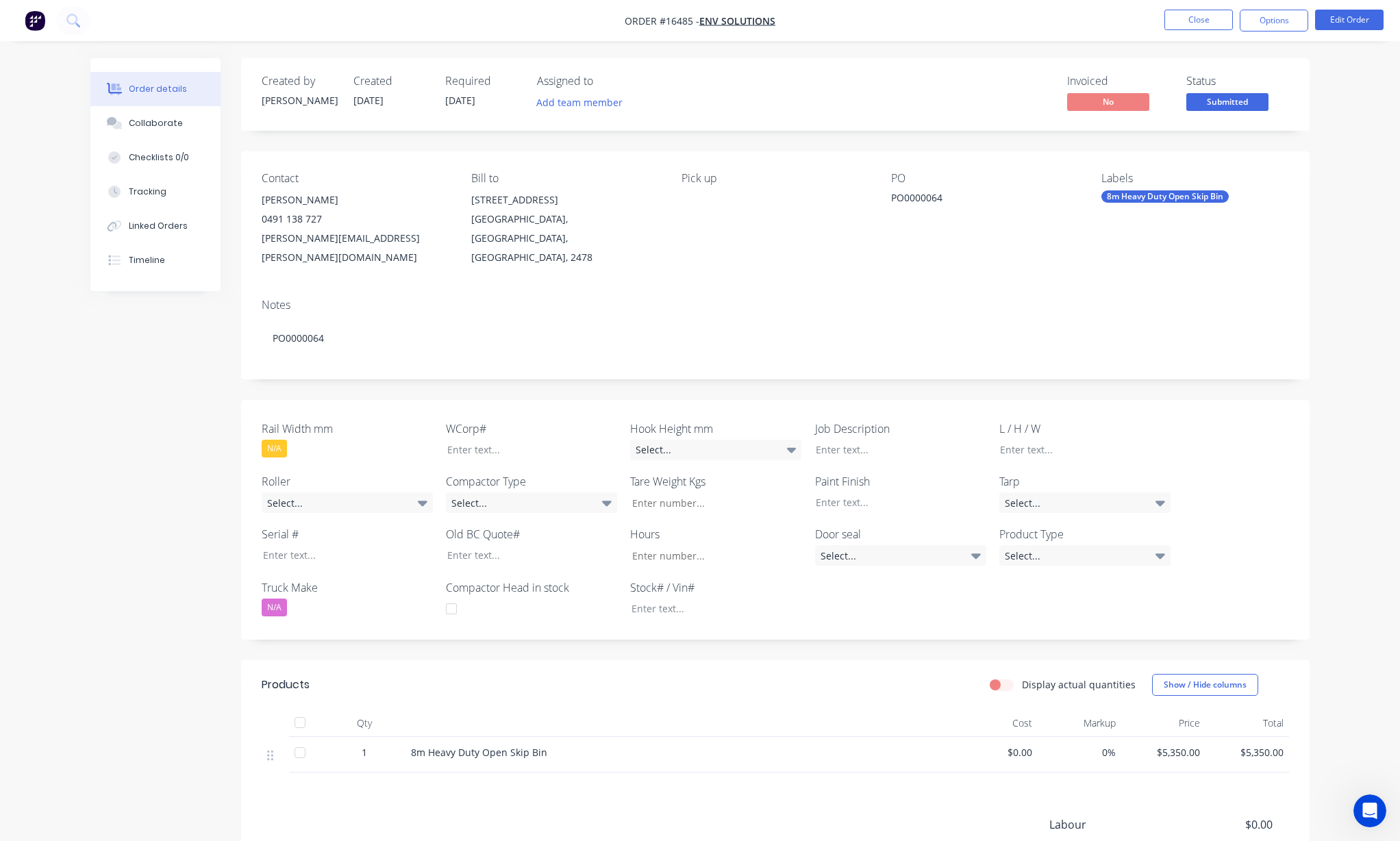
drag, startPoint x: 1357, startPoint y: 180, endPoint x: 1258, endPoint y: 200, distance: 101.0
click at [1357, 180] on div "Order details Collaborate Checklists 0/0 Tracking Linked Orders Timeline Order …" at bounding box center [700, 508] width 1400 height 1016
click at [1287, 20] on button "Options" at bounding box center [1274, 21] width 68 height 21
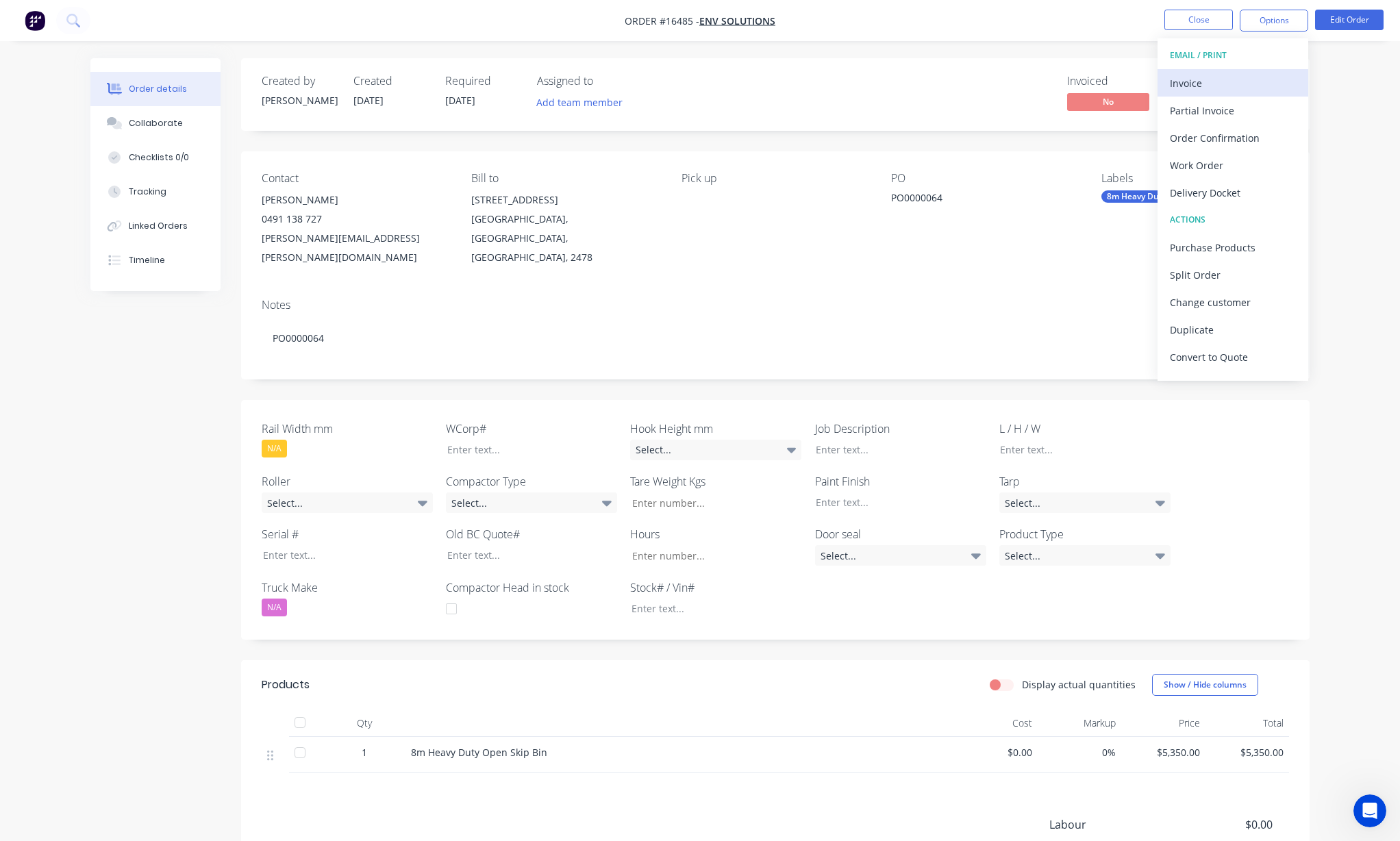
click at [1215, 83] on div "Invoice" at bounding box center [1232, 83] width 126 height 20
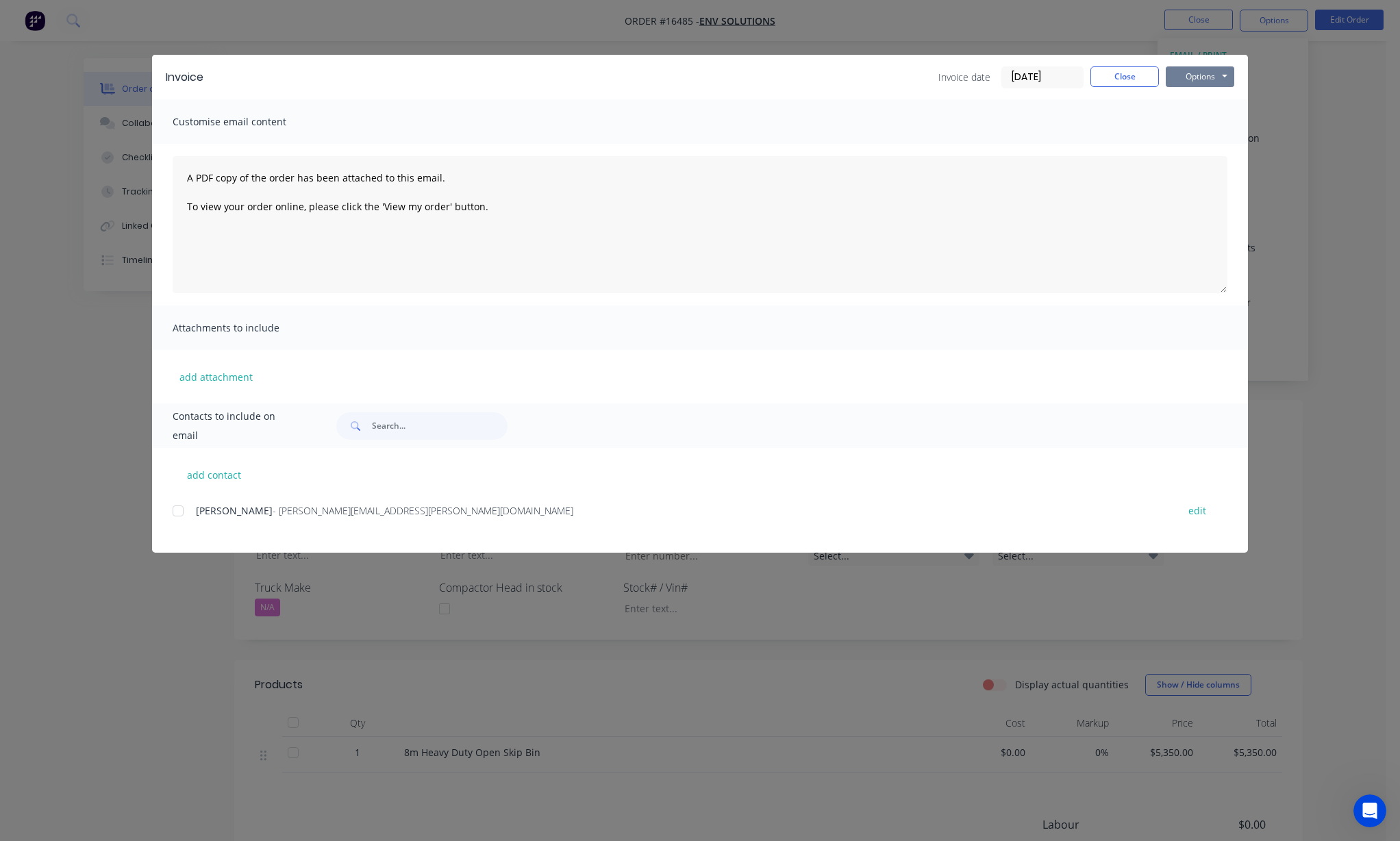
click at [1207, 82] on button "Options" at bounding box center [1200, 76] width 68 height 21
click at [1193, 126] on button "Print" at bounding box center [1209, 123] width 88 height 22
click at [1152, 72] on button "Close" at bounding box center [1124, 76] width 68 height 21
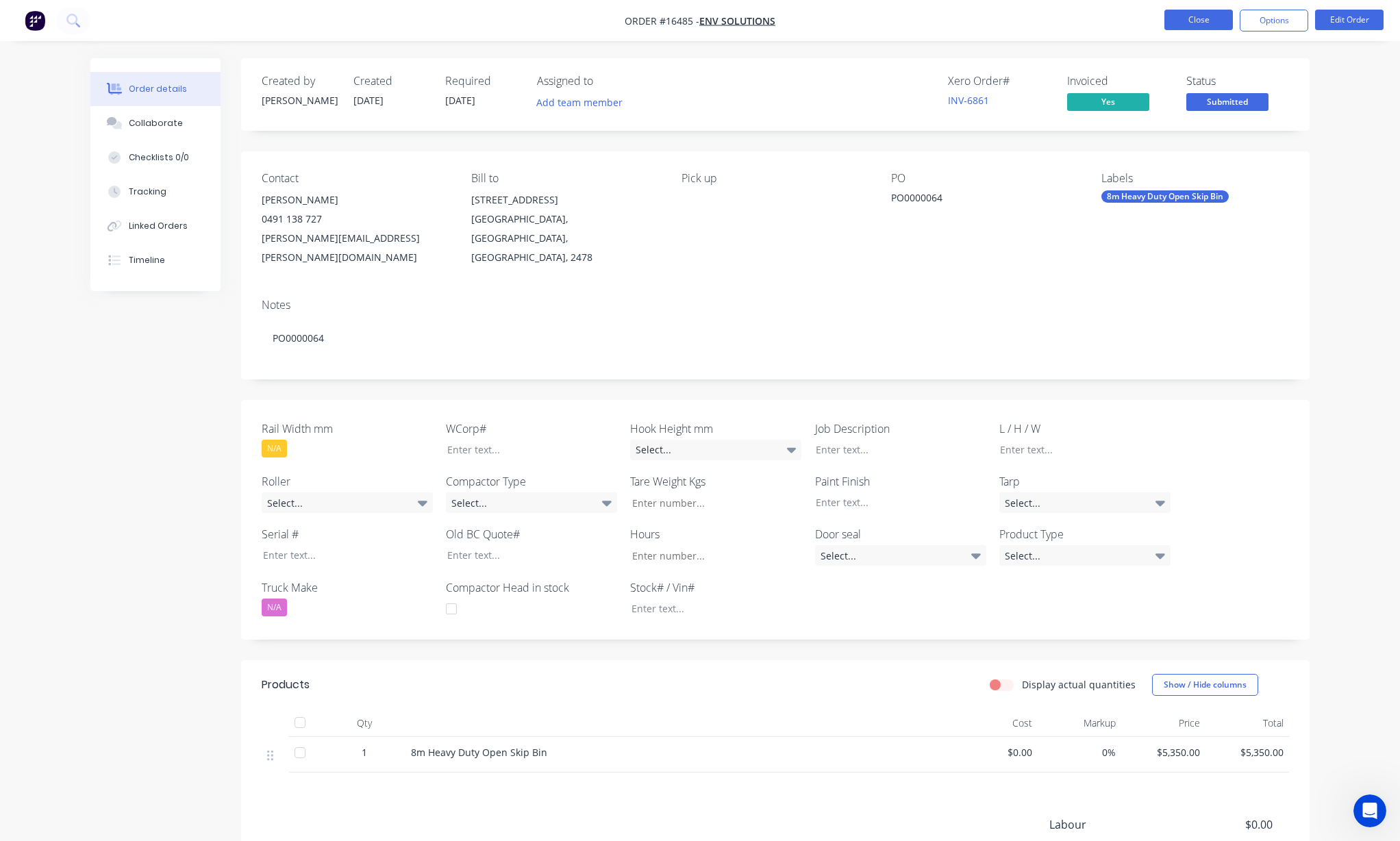
click at [1209, 14] on button "Close" at bounding box center [1199, 20] width 68 height 21
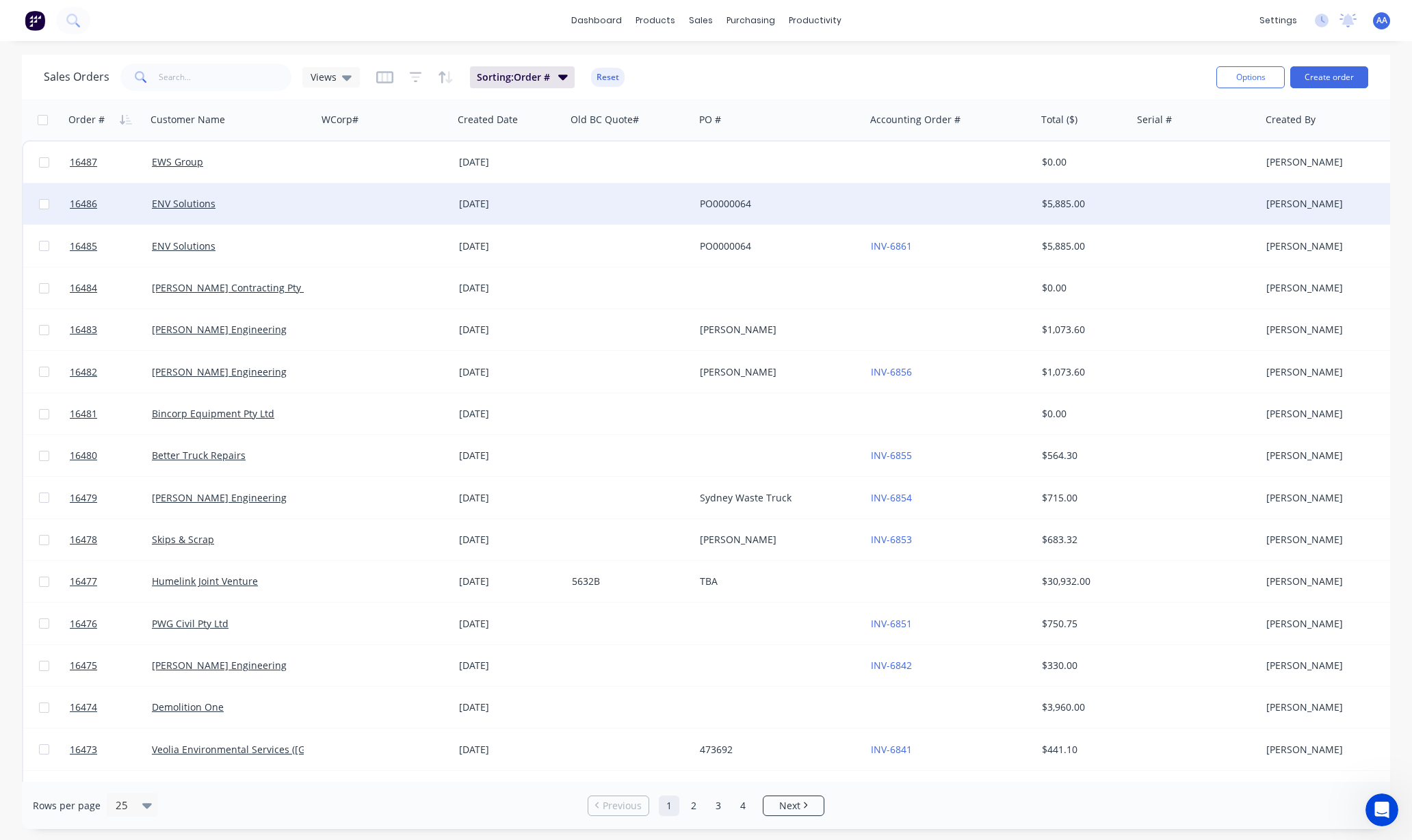
click at [200, 193] on div "ENV Solutions" at bounding box center [231, 204] width 171 height 41
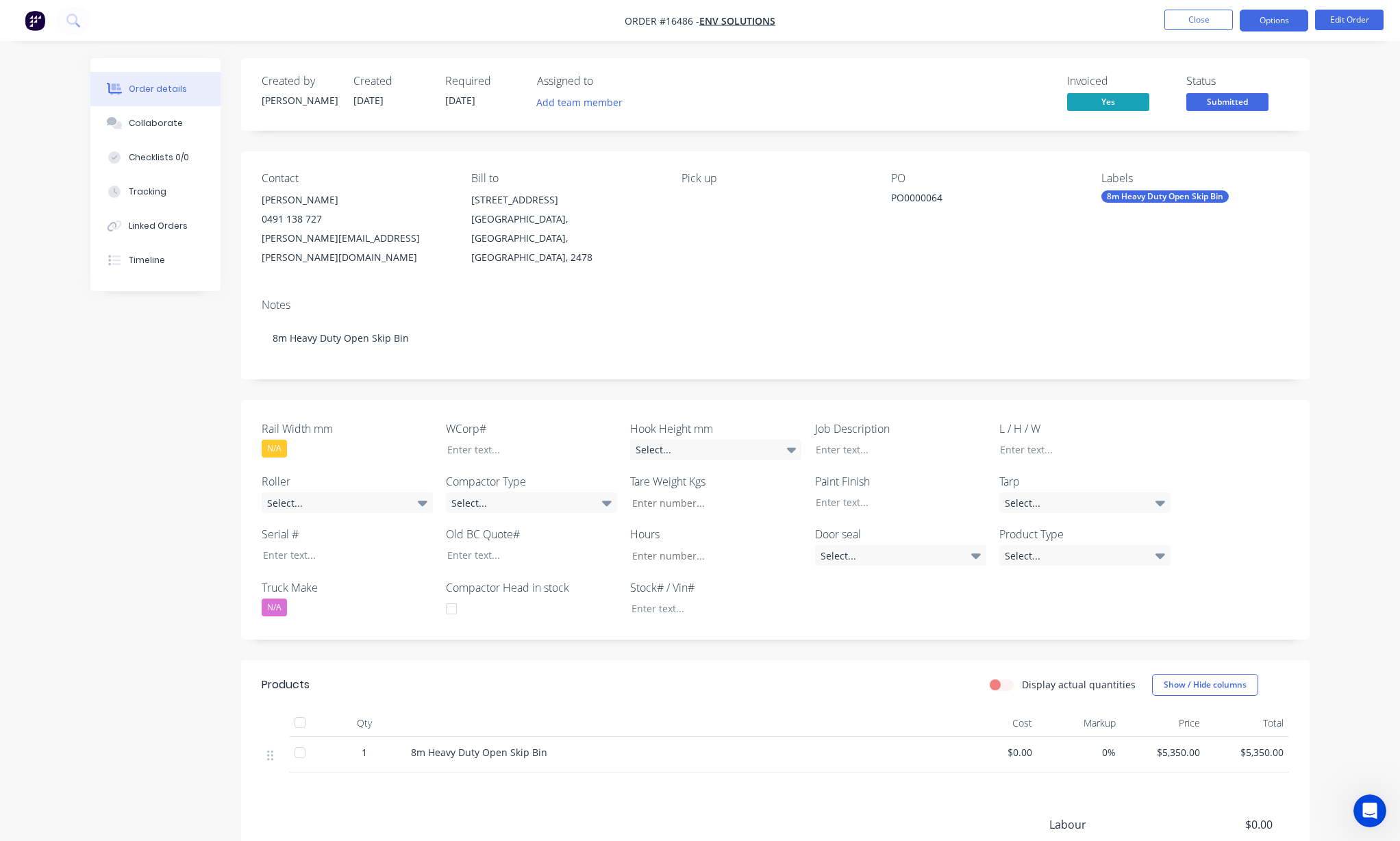
click at [1296, 25] on button "Options" at bounding box center [1274, 21] width 68 height 21
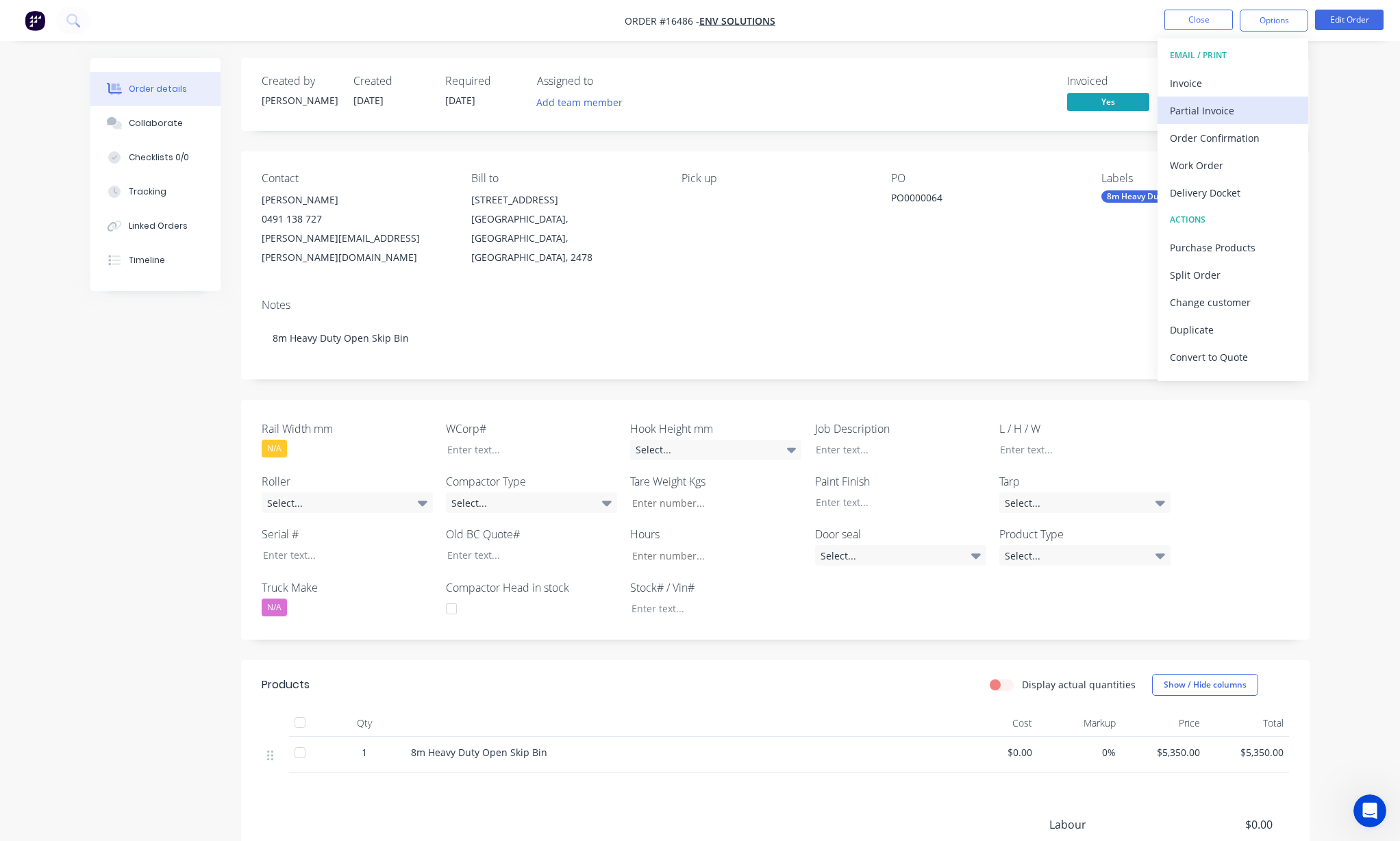
click at [1209, 110] on div "Partial Invoice" at bounding box center [1232, 110] width 126 height 20
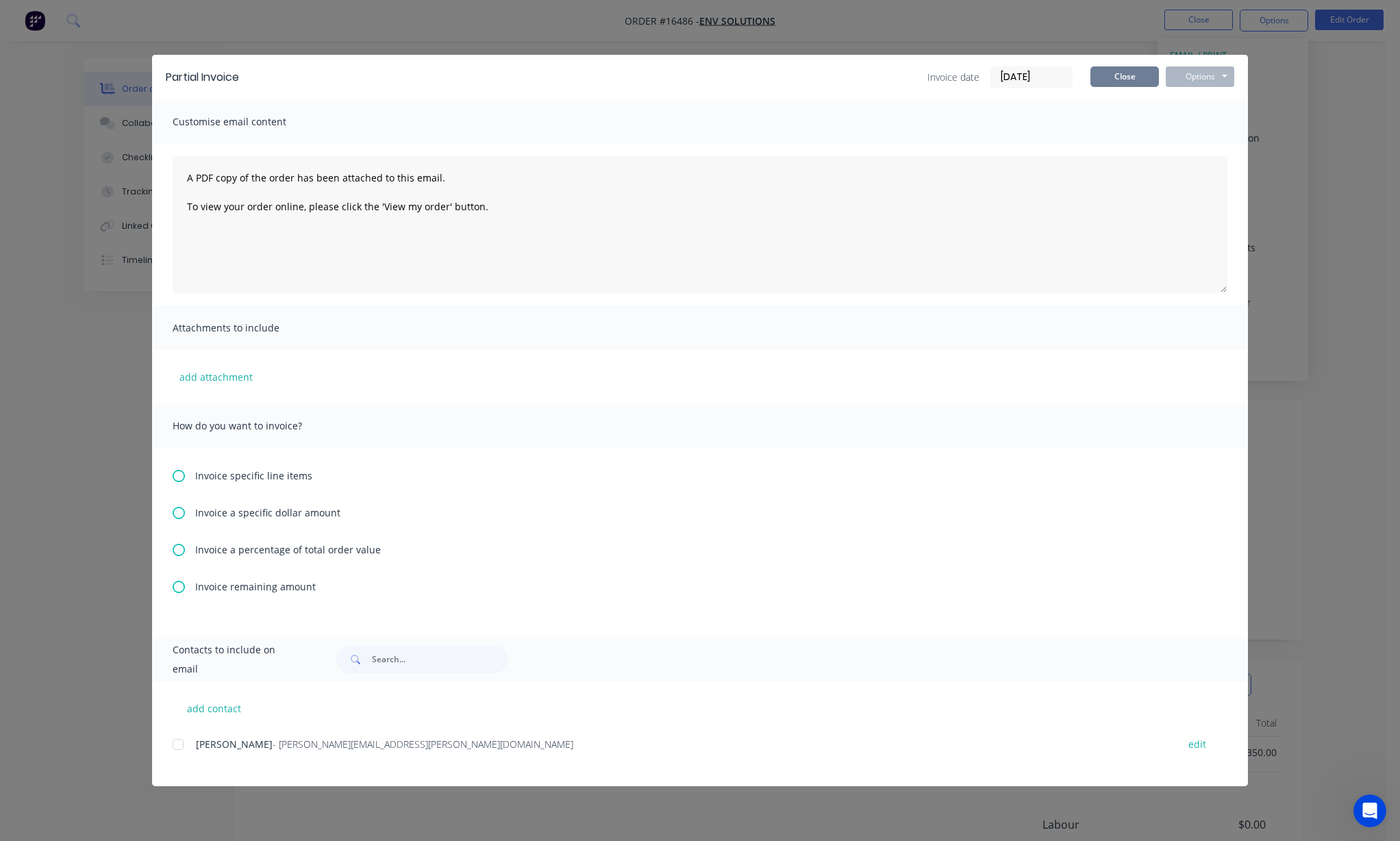
click at [1126, 69] on button "Close" at bounding box center [1124, 76] width 68 height 21
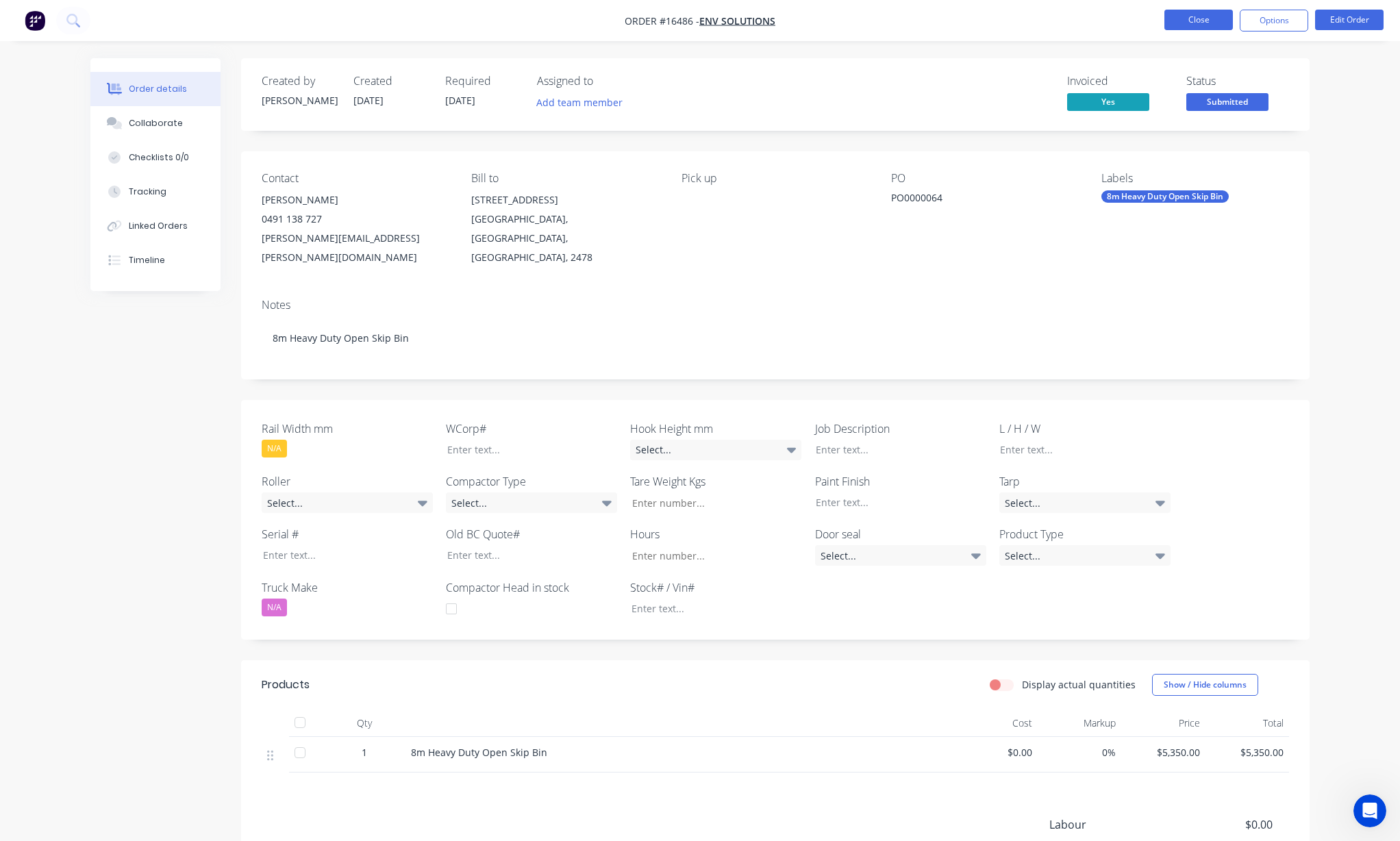
click at [1200, 22] on button "Close" at bounding box center [1199, 20] width 68 height 21
